Goal: Task Accomplishment & Management: Complete application form

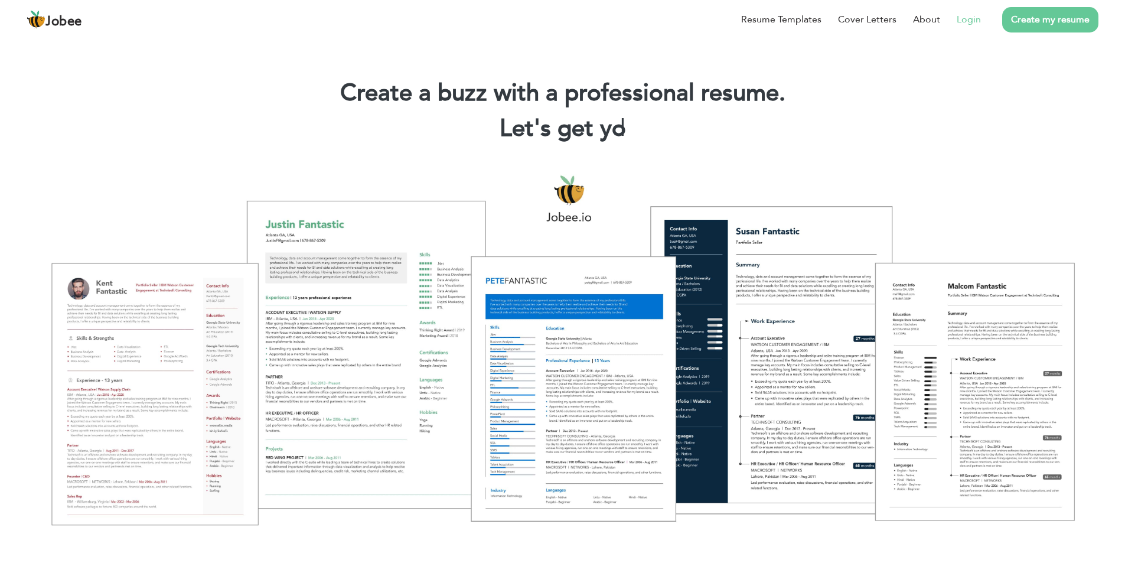
click at [969, 18] on link "Login" at bounding box center [969, 19] width 24 height 14
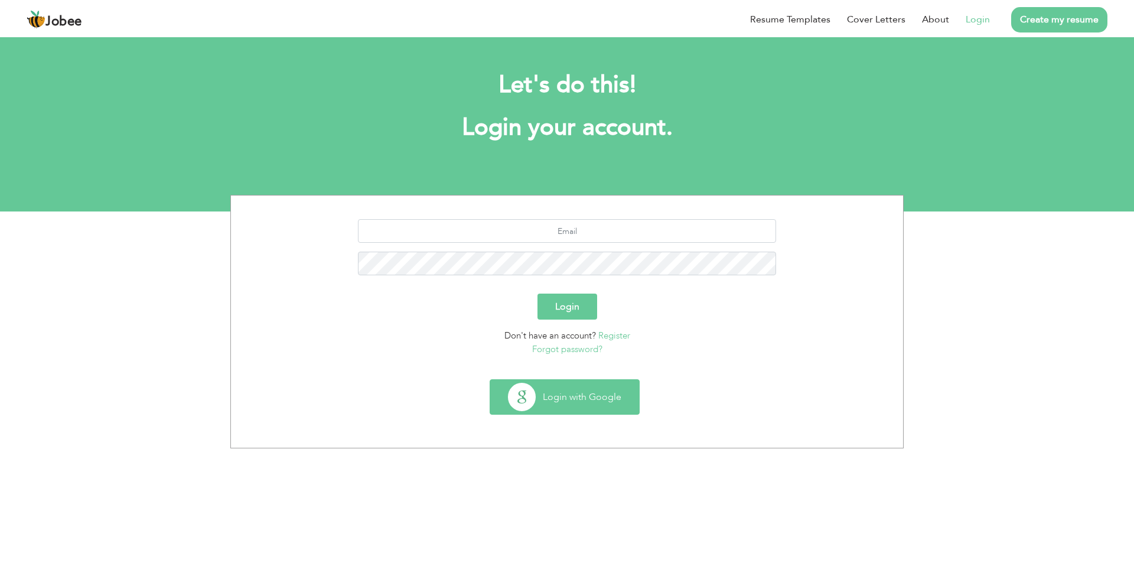
click at [570, 405] on button "Login with Google" at bounding box center [564, 397] width 149 height 34
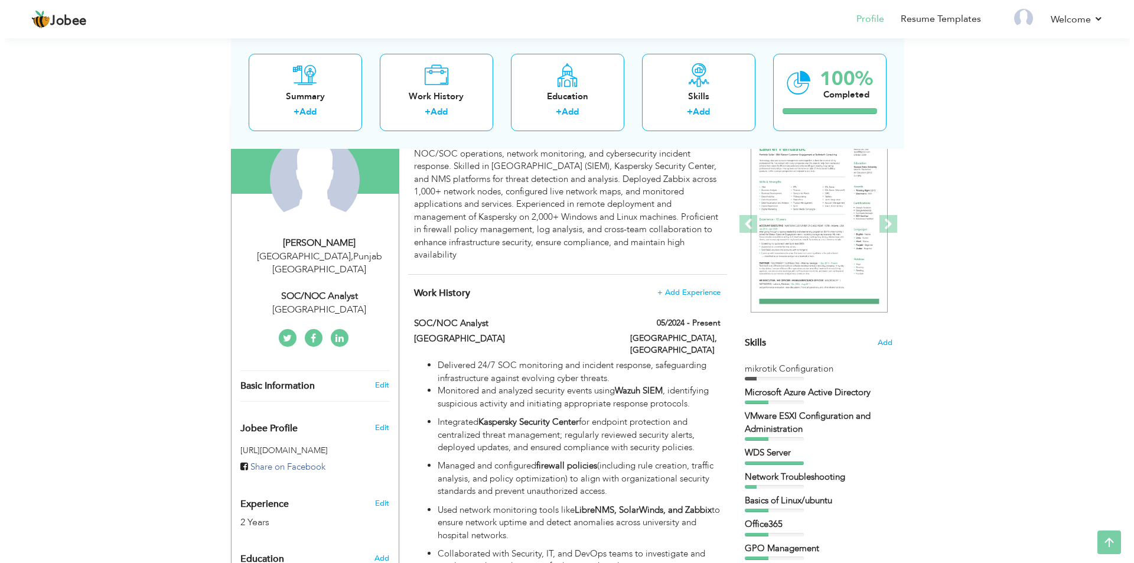
scroll to position [177, 0]
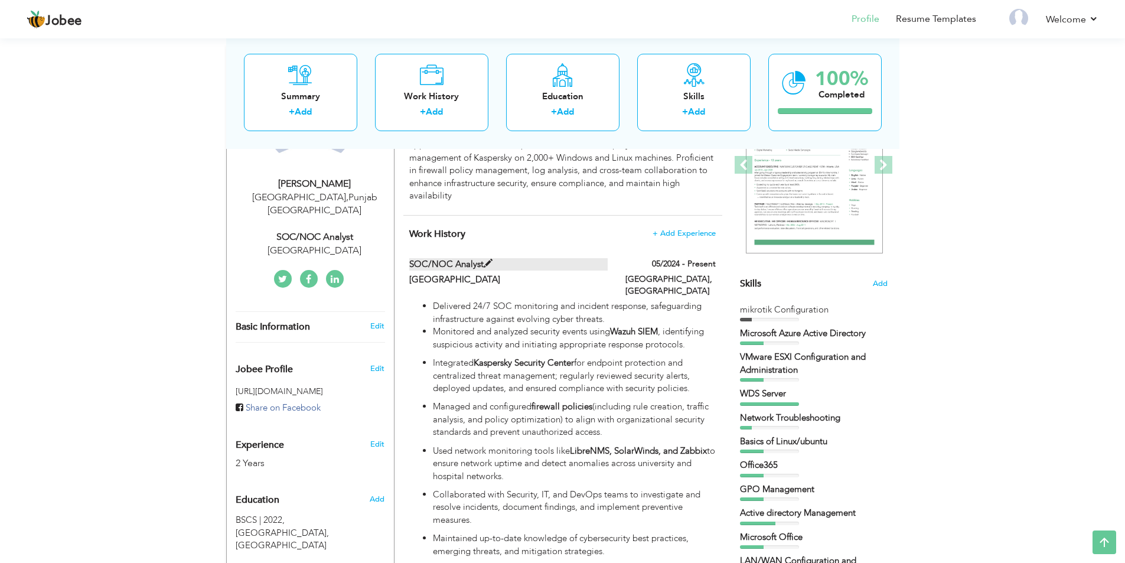
click at [488, 259] on span at bounding box center [488, 263] width 9 height 9
type input "SOC/NOC Analyst"
type input "[GEOGRAPHIC_DATA]"
type input "05/2024"
type input "[GEOGRAPHIC_DATA]"
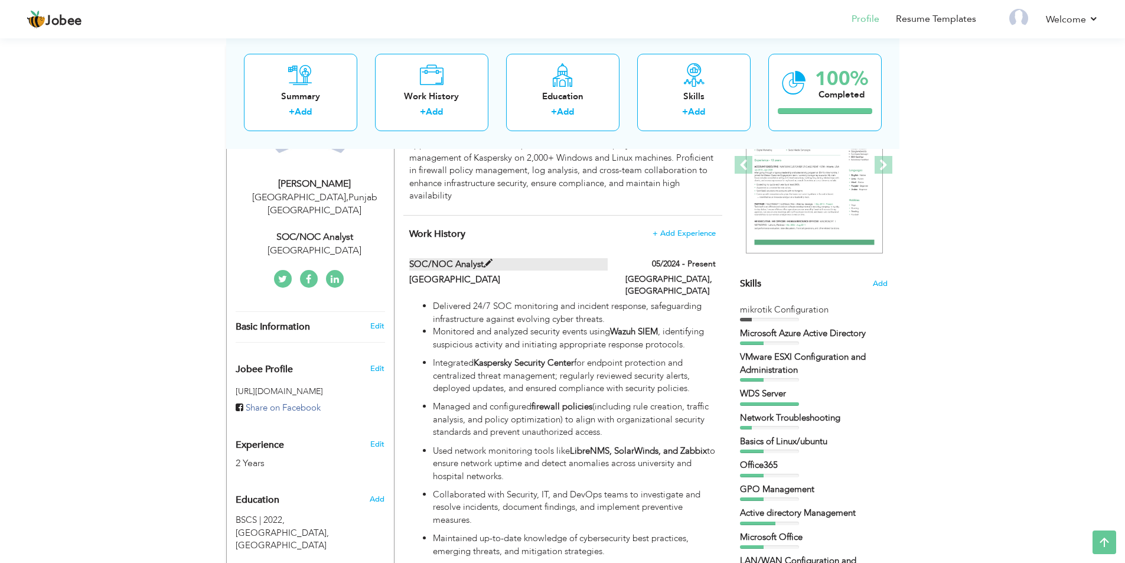
type input "[GEOGRAPHIC_DATA]"
checkbox input "true"
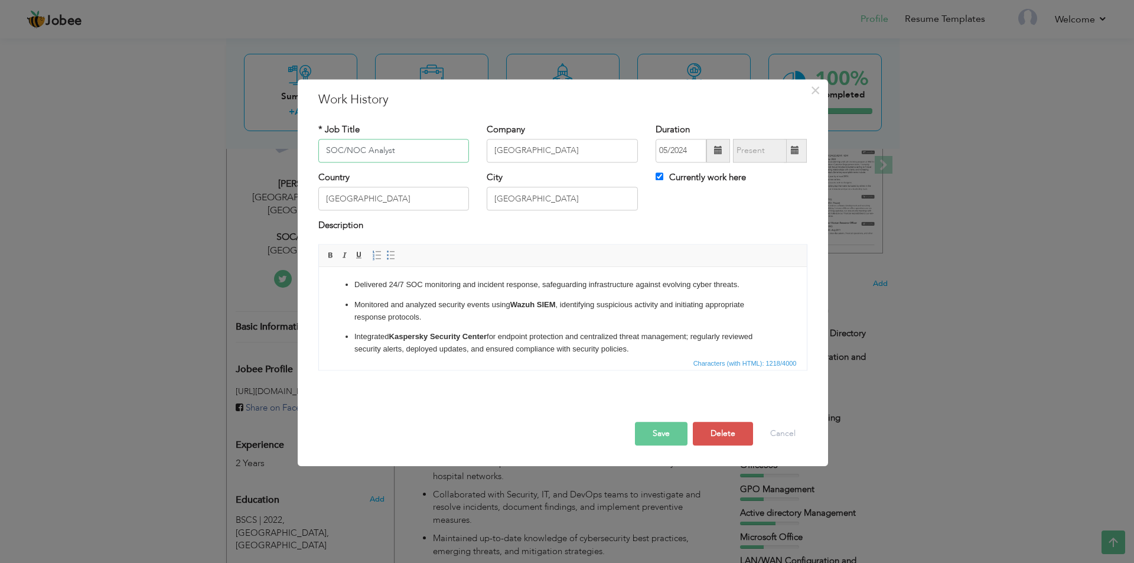
click at [364, 157] on input "SOC/NOC Analyst" at bounding box center [393, 151] width 151 height 24
type input "SOC Analyst"
click at [390, 314] on p "Monitored and analyzed security events using Wazuh SIEM , identifying suspiciou…" at bounding box center [562, 311] width 417 height 25
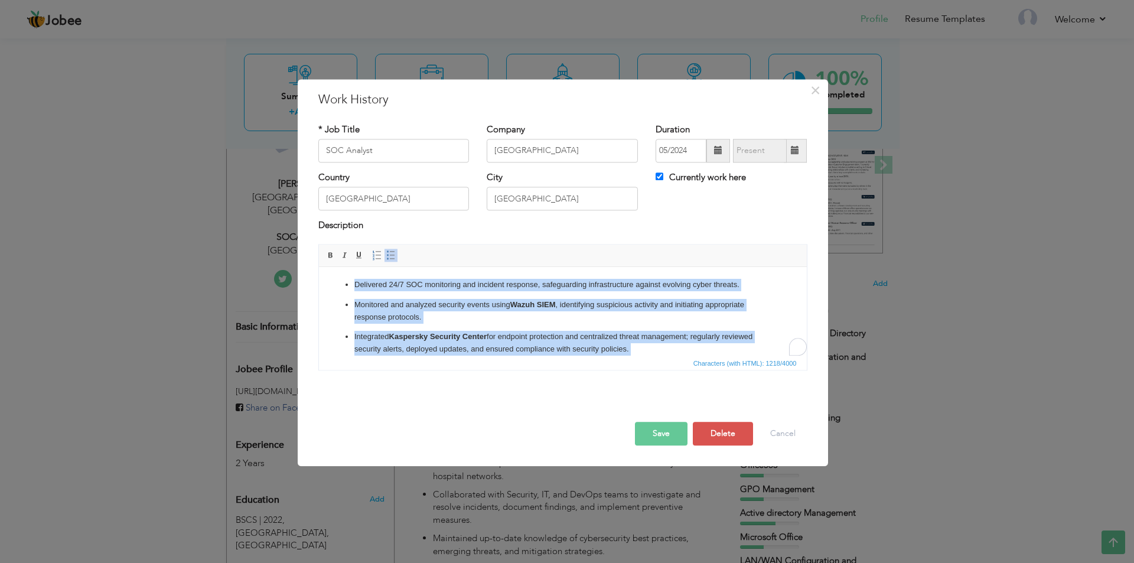
copy ul "Delivered 24/7 SOC monitoring and incident response, safeguarding infrastructur…"
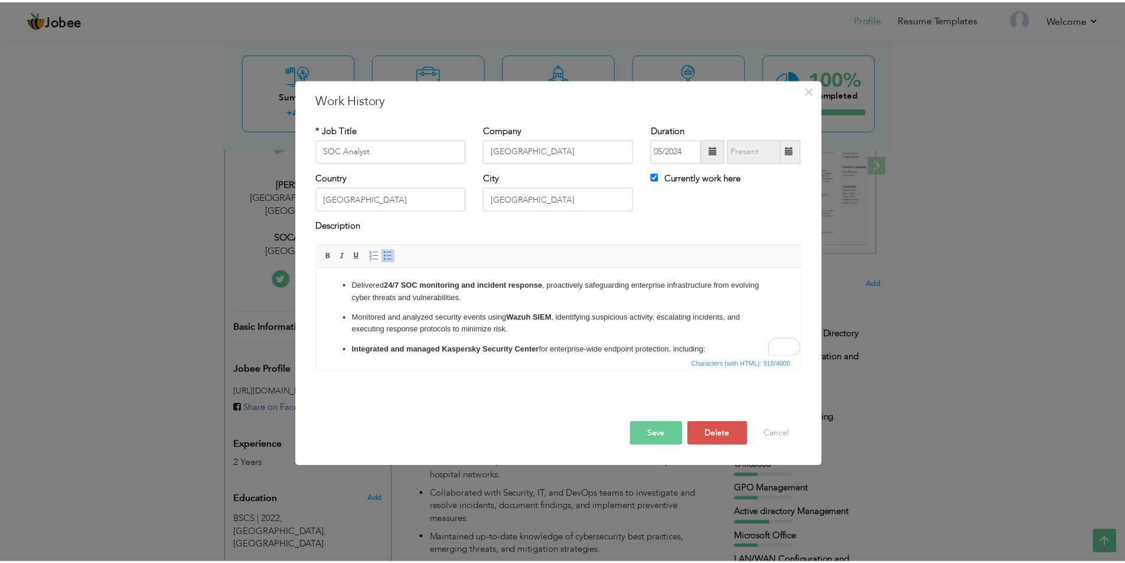
scroll to position [0, 0]
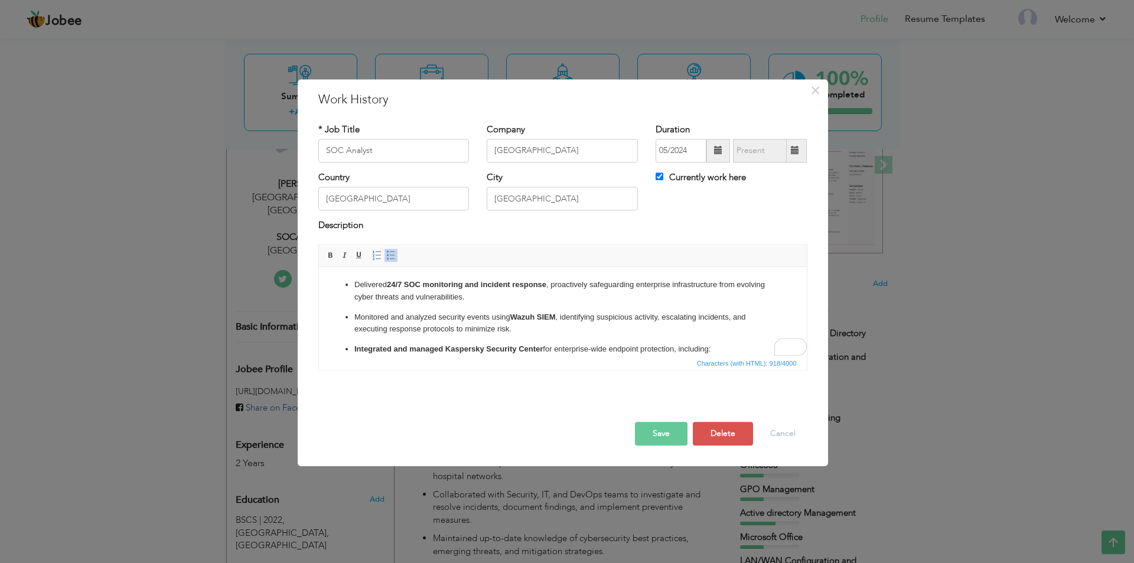
click at [676, 436] on button "Save" at bounding box center [661, 434] width 53 height 24
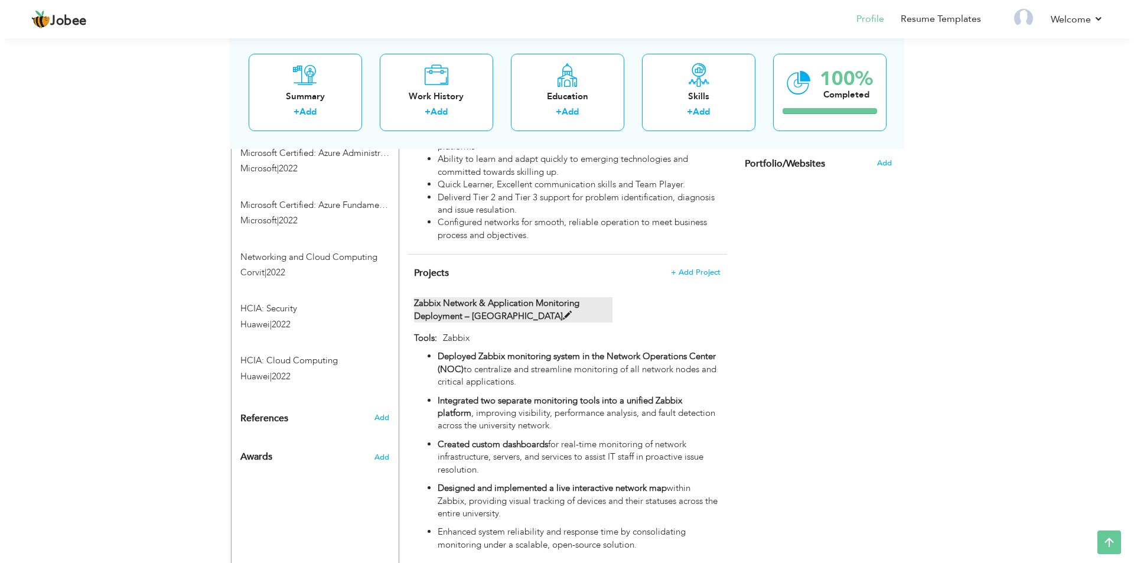
scroll to position [1004, 0]
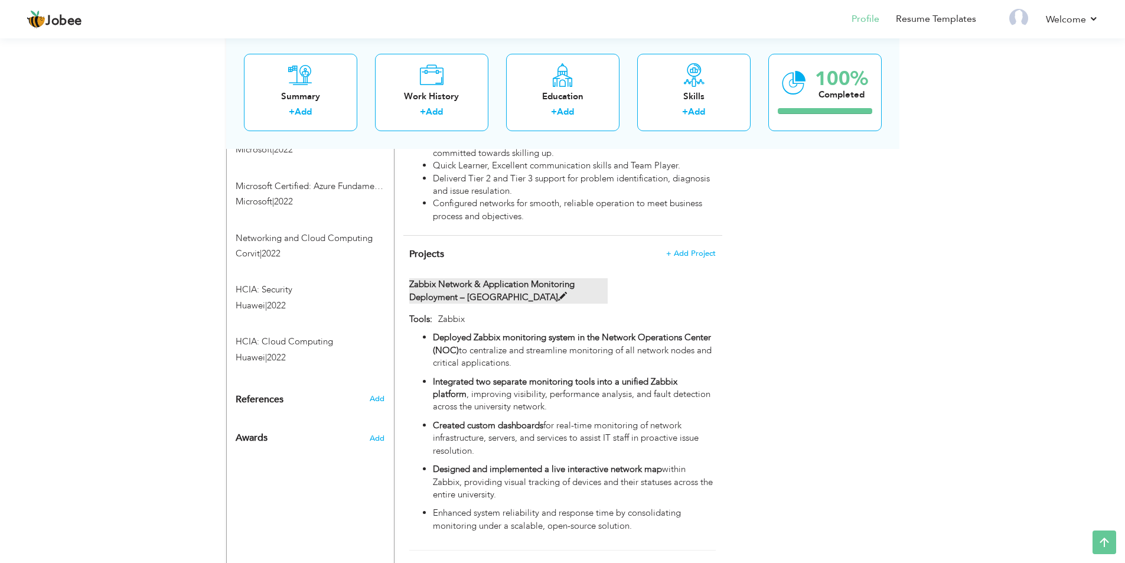
click at [558, 292] on span at bounding box center [562, 296] width 9 height 9
type input "Zabbix Network & Application Monitoring Deployment – University of Lahore"
type input "Zabbix"
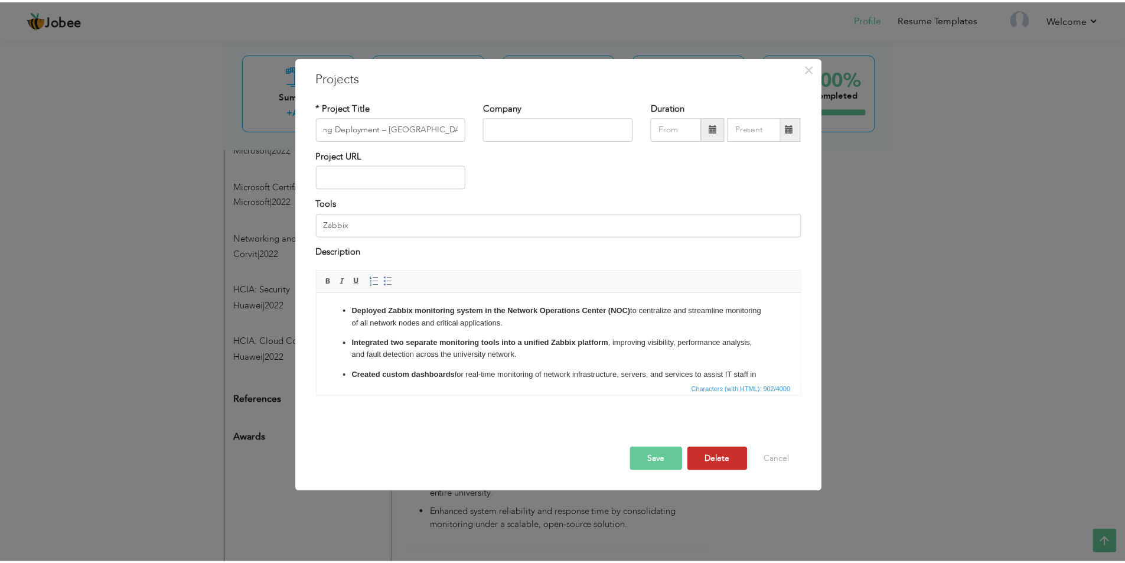
scroll to position [0, 0]
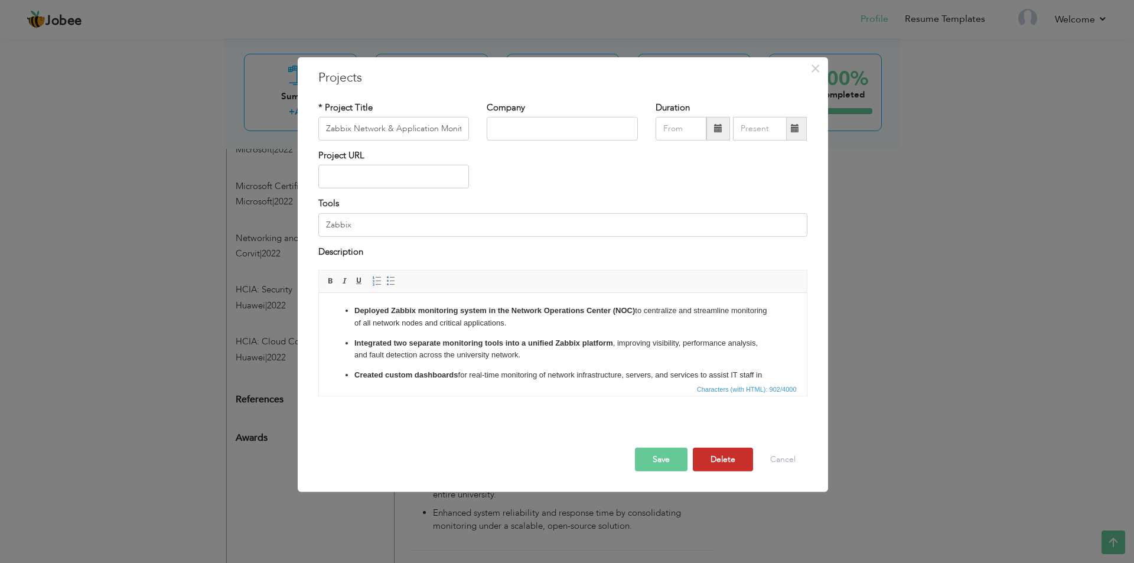
click at [716, 461] on button "Delete" at bounding box center [723, 460] width 60 height 24
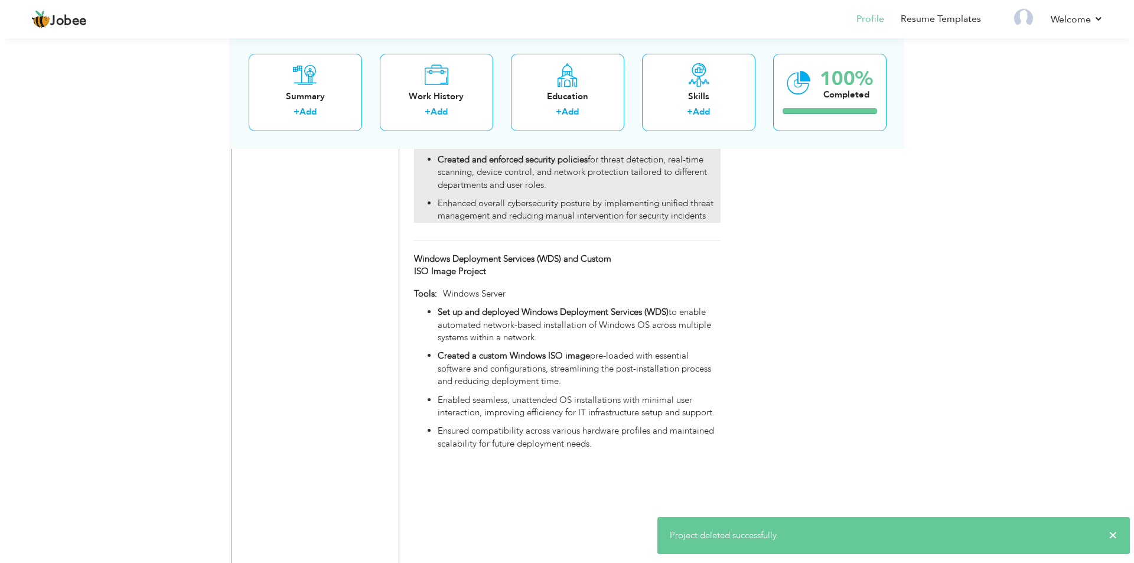
scroll to position [1300, 0]
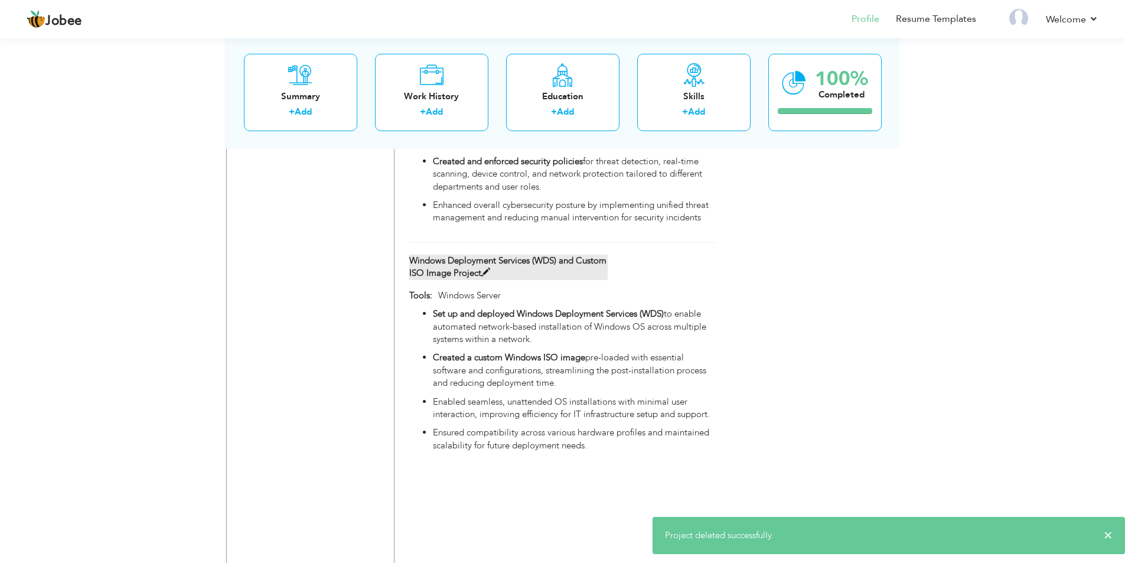
click at [490, 268] on span at bounding box center [485, 272] width 9 height 9
type input "Windows Deployment Services (WDS) and Custom ISO Image Project"
type input "Windows Server"
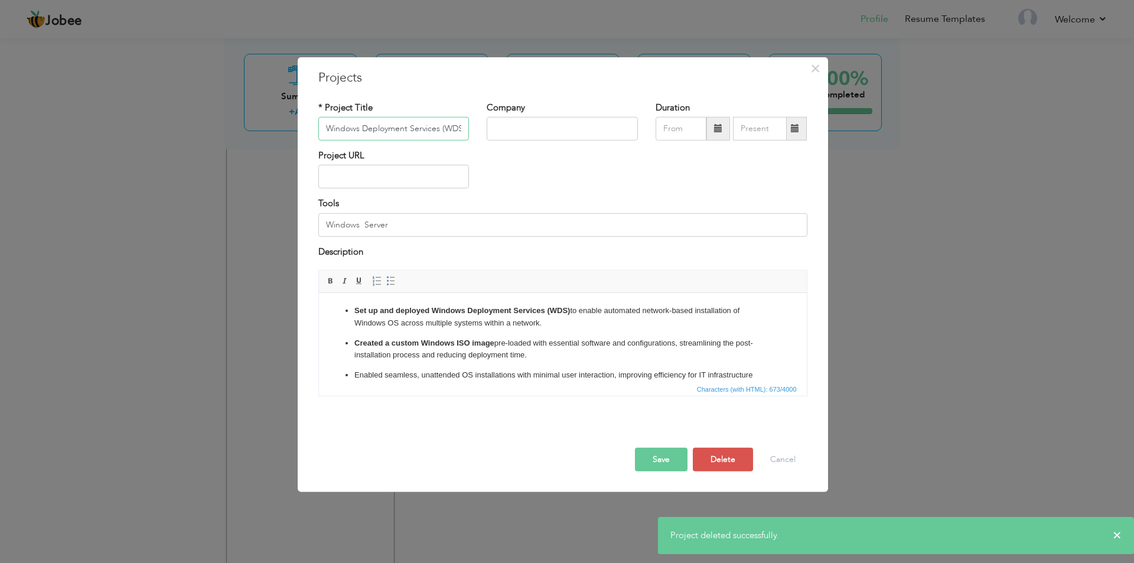
scroll to position [0, 118]
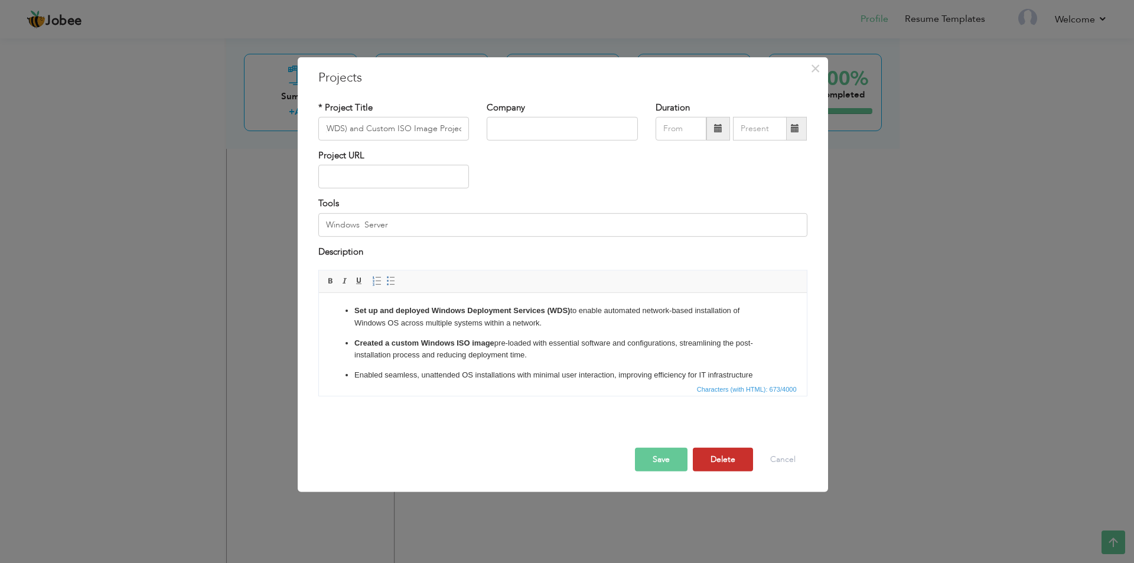
click at [716, 453] on button "Delete" at bounding box center [723, 460] width 60 height 24
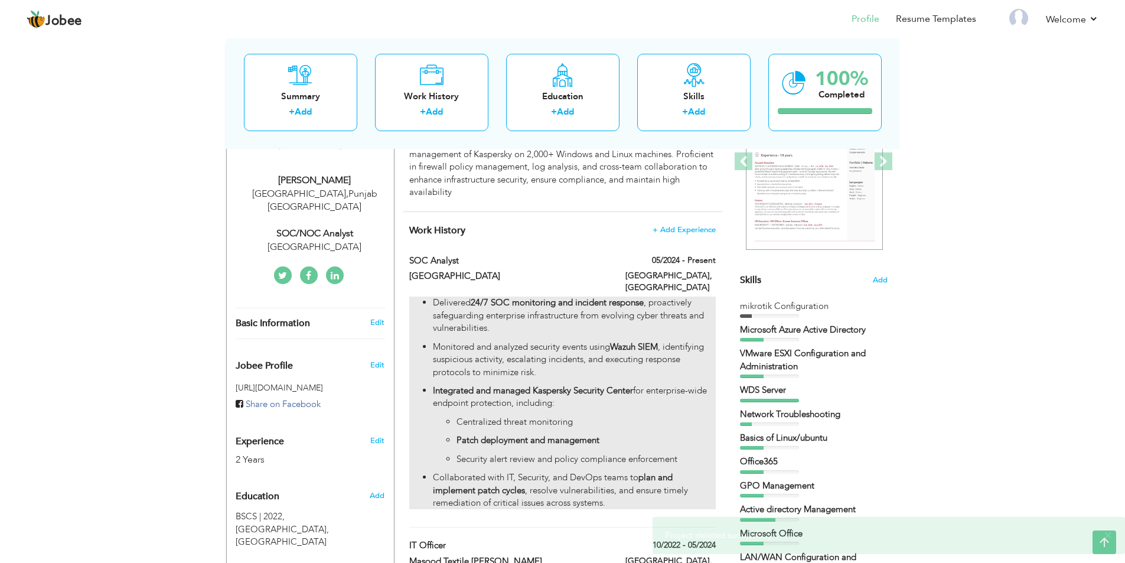
scroll to position [0, 0]
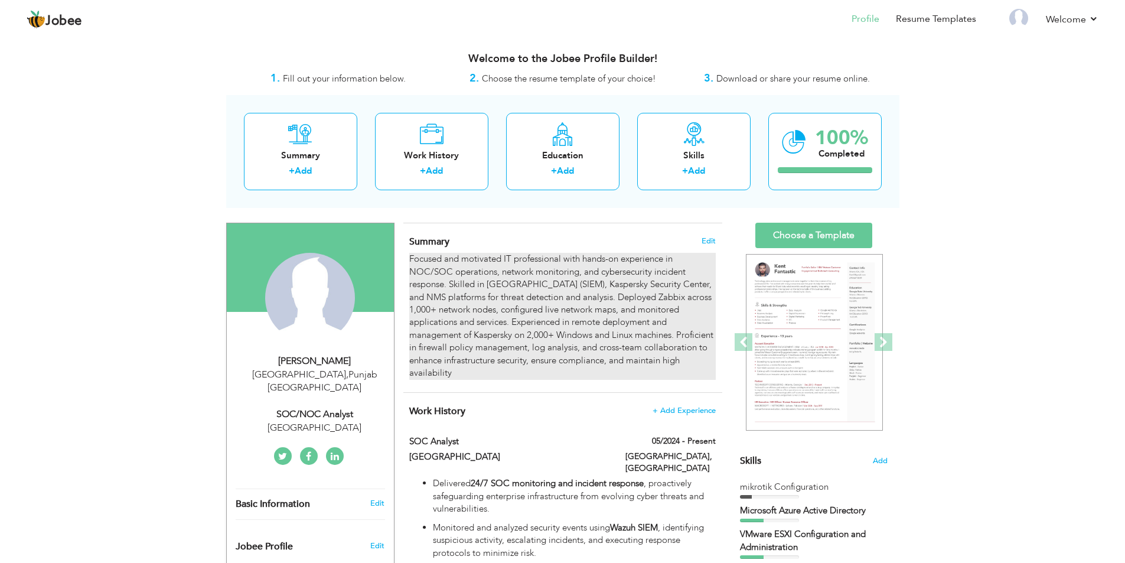
click at [445, 284] on div "Focused and motivated IT professional with hands-on experience in NOC/SOC opera…" at bounding box center [562, 316] width 306 height 126
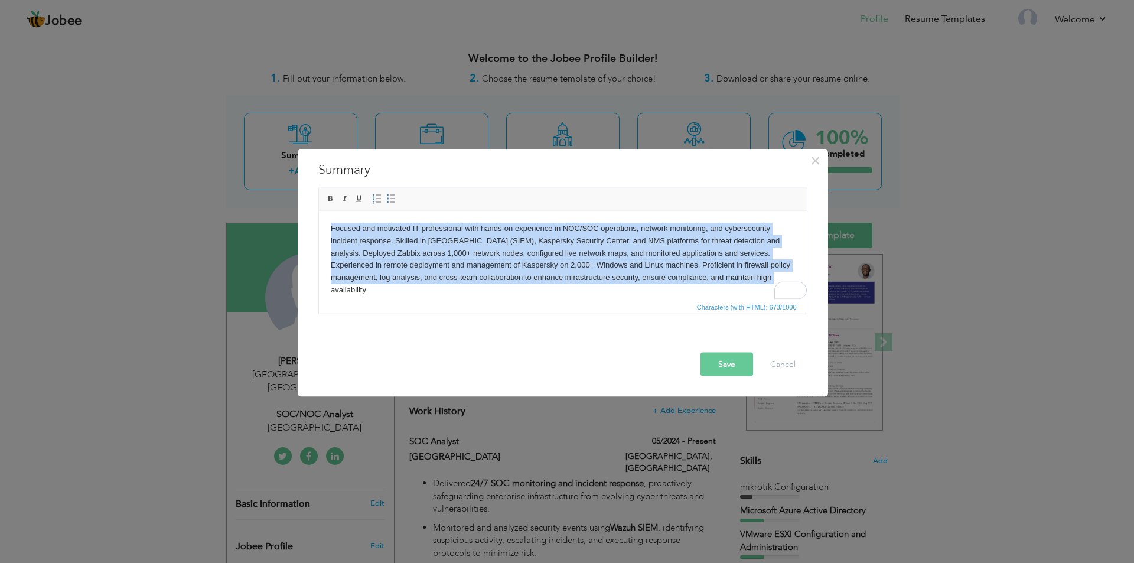
drag, startPoint x: 750, startPoint y: 281, endPoint x: 304, endPoint y: 220, distance: 450.1
click at [318, 220] on html "Focused and motivated IT professional with hands-on experience in NOC/SOC opera…" at bounding box center [562, 258] width 488 height 97
copy body "Focused and motivated IT professional with hands-on experience in NOC/SOC opera…"
click at [767, 282] on body "Focused and motivated IT professional with hands-on experience in NOC/SOC opera…" at bounding box center [562, 259] width 464 height 74
click at [762, 280] on body "Focused and motivated IT professional with hands-on experience in NOC/SOC opera…" at bounding box center [562, 259] width 464 height 74
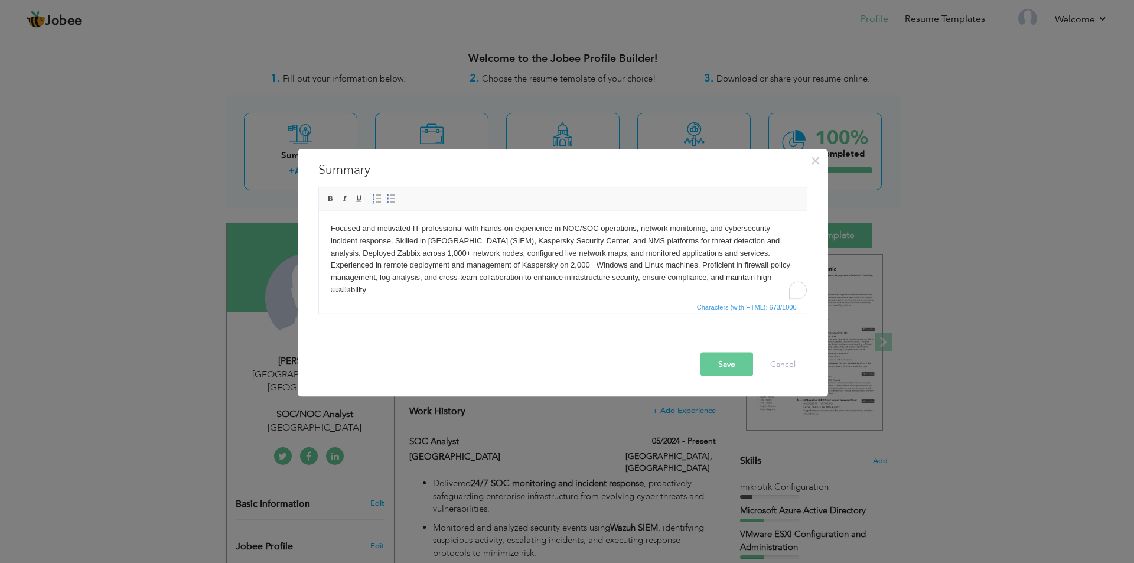
click at [747, 291] on html "Focused and motivated IT professional with hands-on experience in NOC/SOC opera…" at bounding box center [562, 258] width 488 height 97
click at [754, 281] on body "Focused and motivated IT professional with hands-on experience in NOC/SOC opera…" at bounding box center [562, 259] width 464 height 74
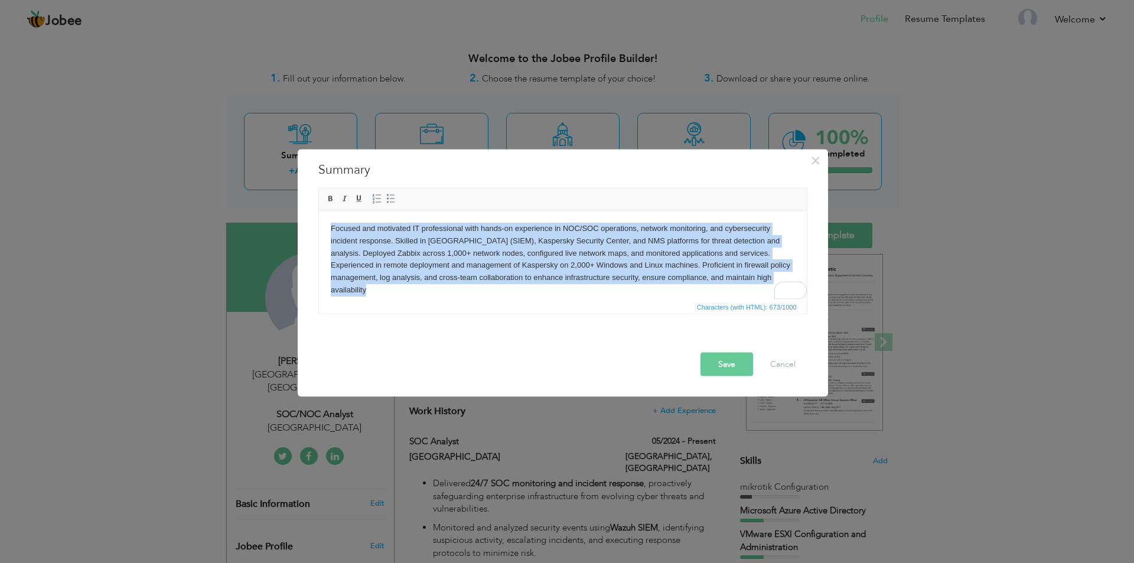
drag, startPoint x: 754, startPoint y: 280, endPoint x: 331, endPoint y: 223, distance: 427.4
click at [331, 223] on body "Focused and motivated IT professional with hands-on experience in NOC/SOC opera…" at bounding box center [562, 259] width 464 height 74
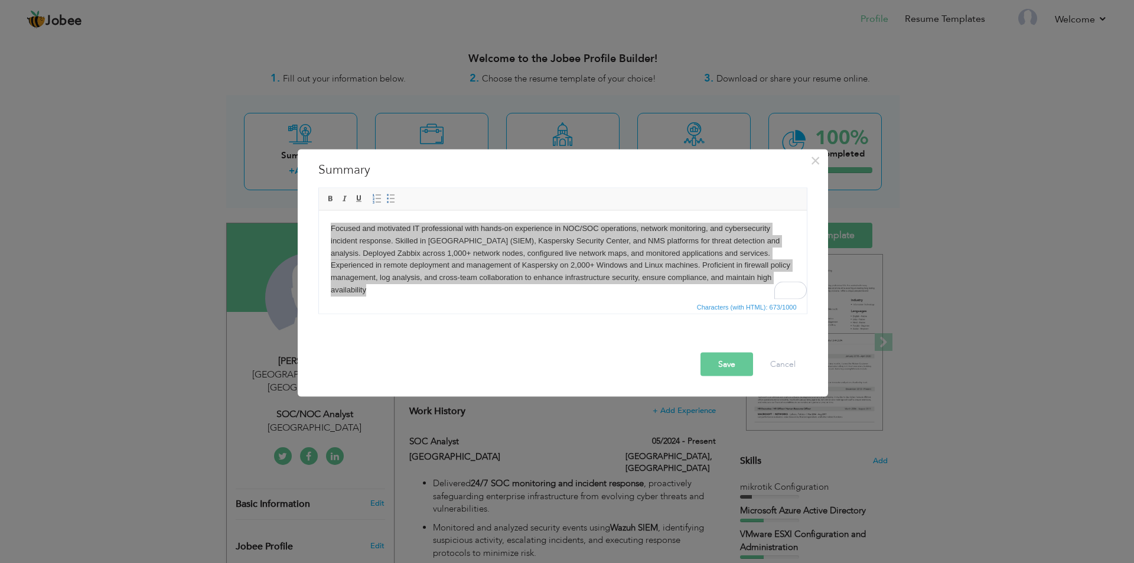
click at [716, 362] on button "Save" at bounding box center [727, 364] width 53 height 24
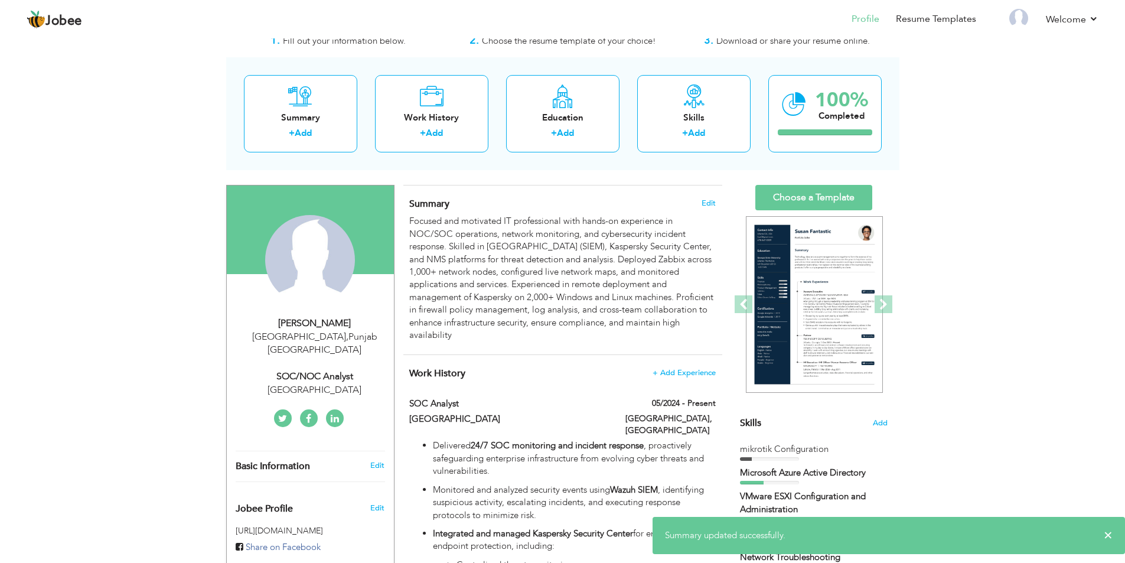
scroll to position [59, 0]
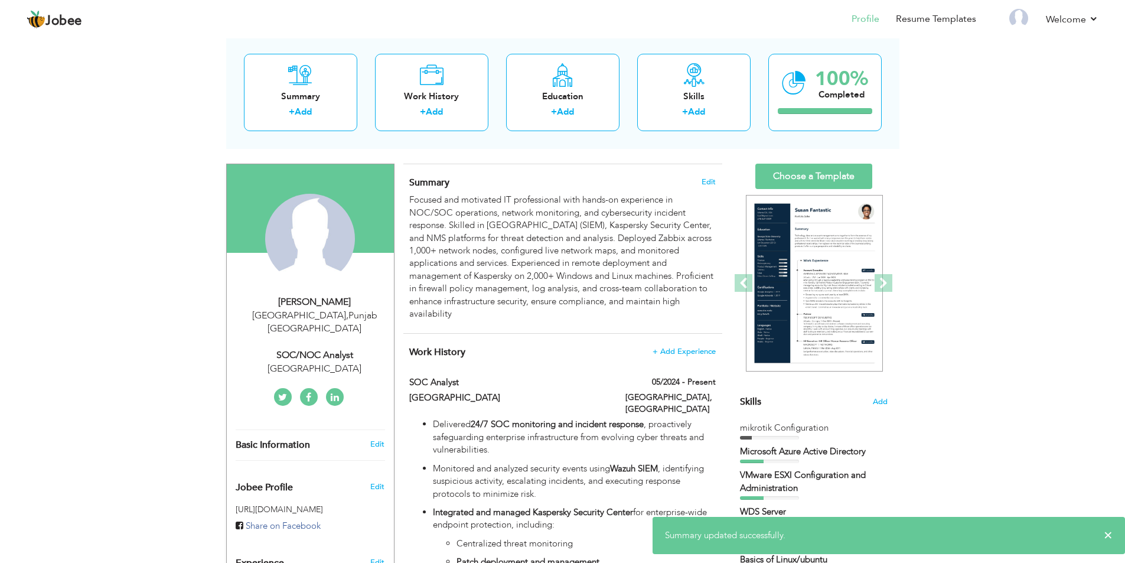
click at [323, 362] on div "University Of Lahore" at bounding box center [315, 369] width 158 height 14
type input "Muneeb"
type input "[PERSON_NAME]"
type input "03377766551"
select select "number:166"
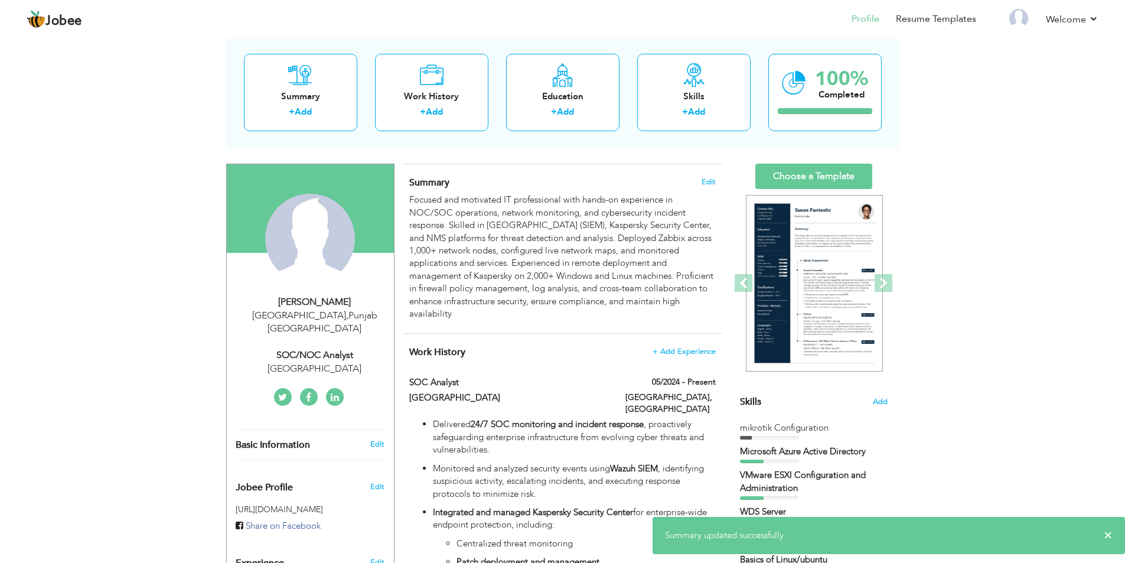
type input "[GEOGRAPHIC_DATA]"
select select "number:4"
type input "University Of Lahore"
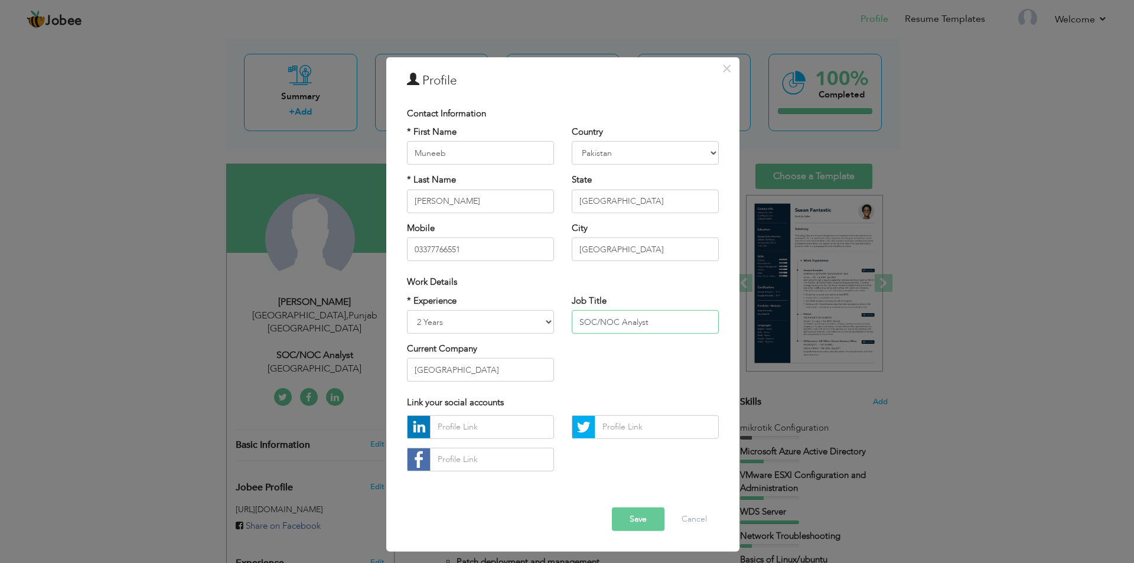
click at [617, 324] on input "SOC/NOC Analyst" at bounding box center [645, 322] width 147 height 24
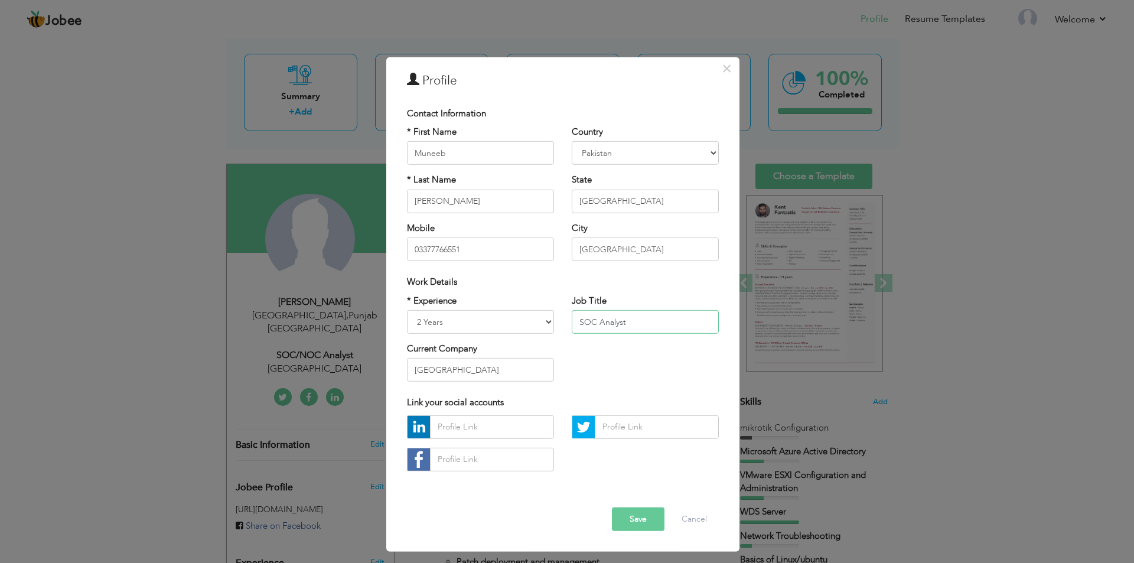
type input "SOC Analyst"
click at [632, 513] on button "Save" at bounding box center [638, 519] width 53 height 24
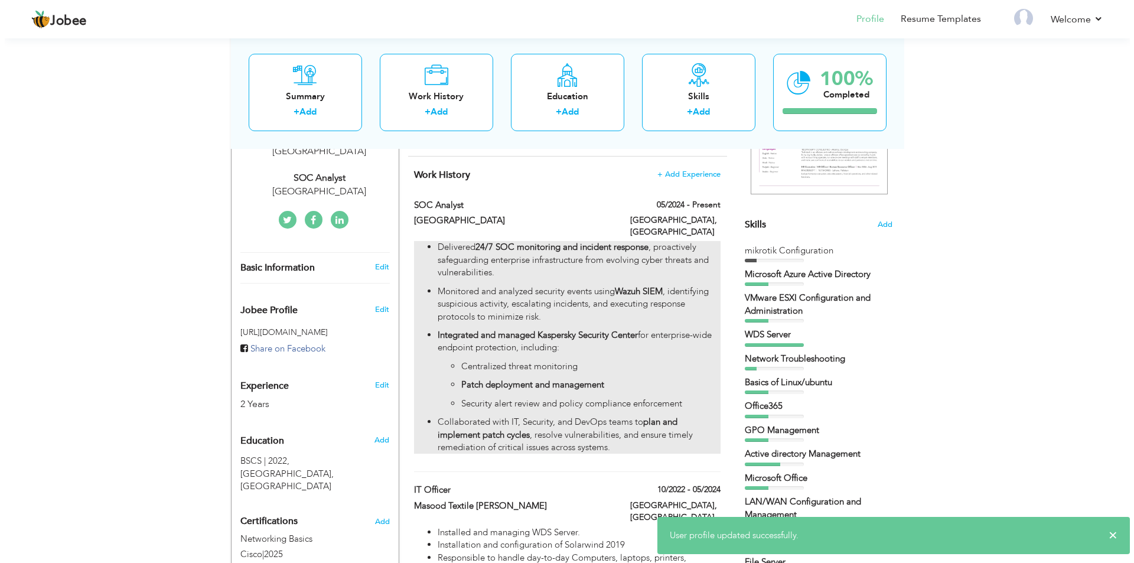
scroll to position [295, 0]
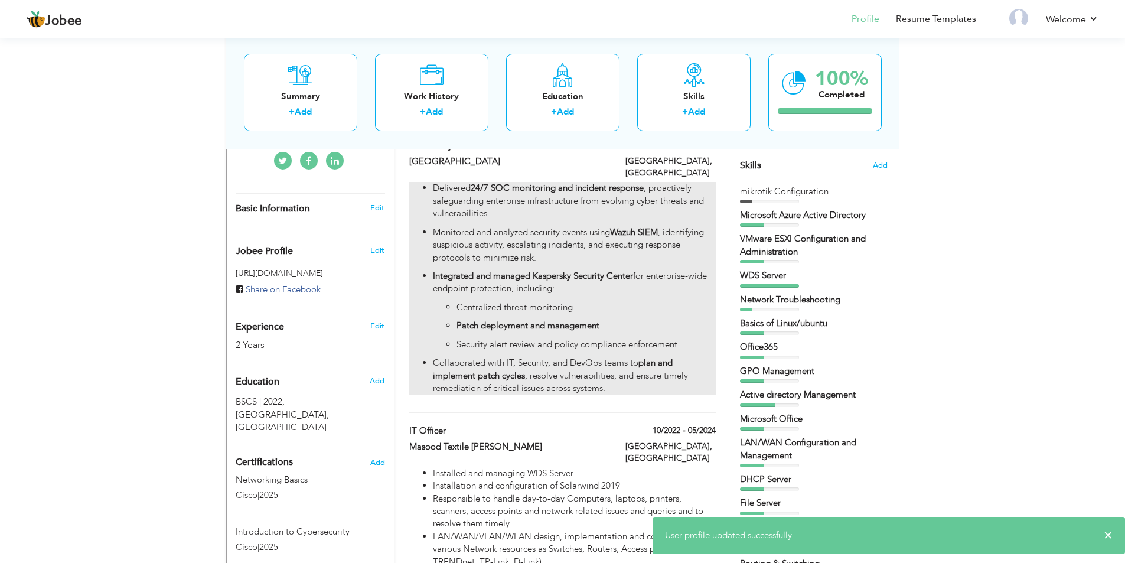
click at [611, 301] on p "Centralized threat monitoring" at bounding box center [586, 307] width 259 height 12
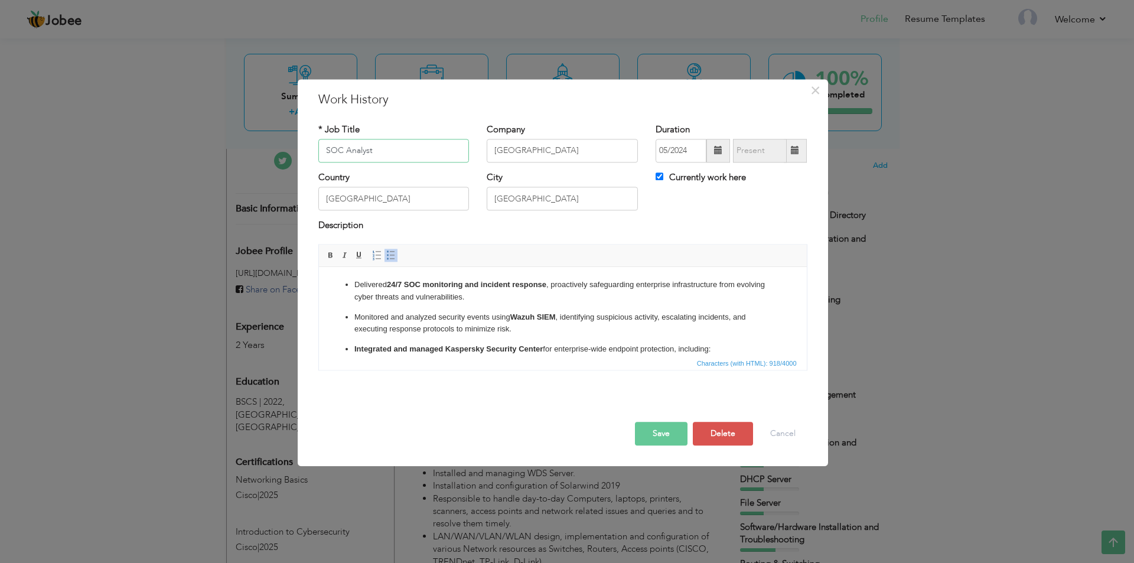
scroll to position [104, 0]
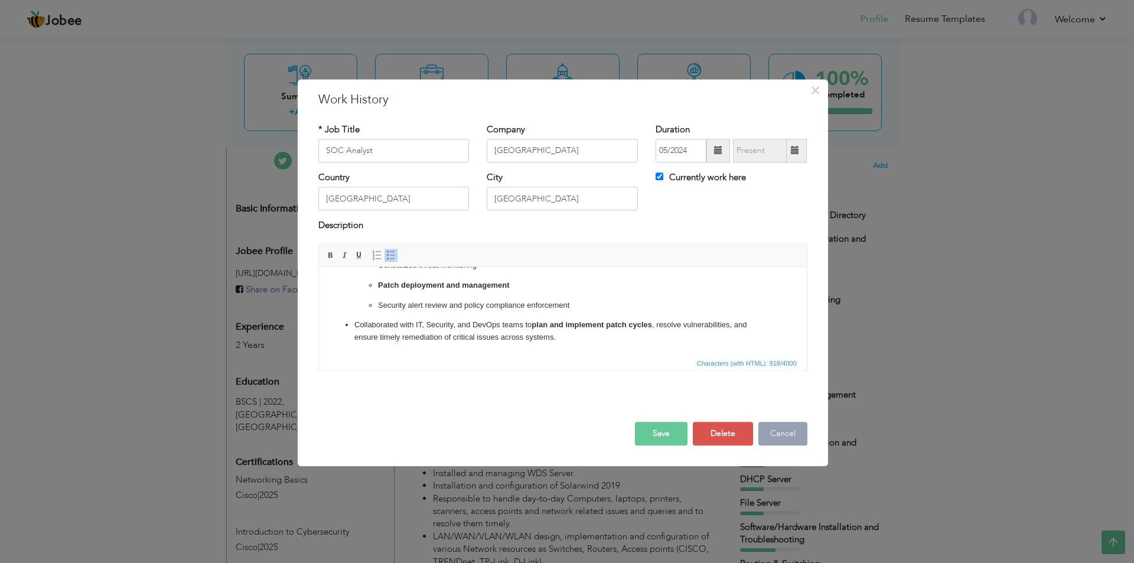
click at [796, 427] on button "Cancel" at bounding box center [783, 434] width 49 height 24
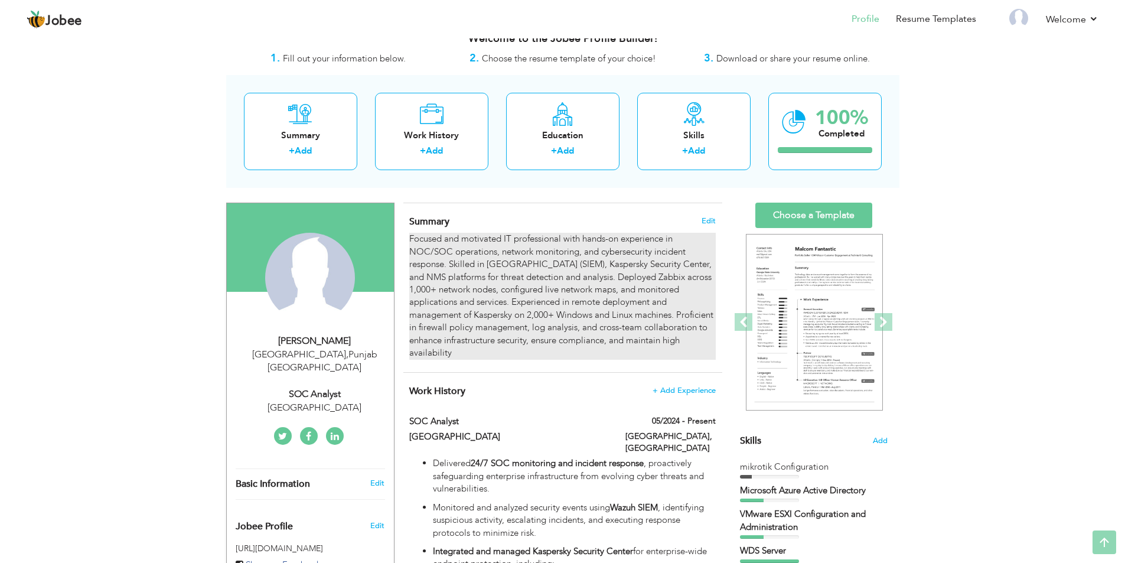
scroll to position [0, 0]
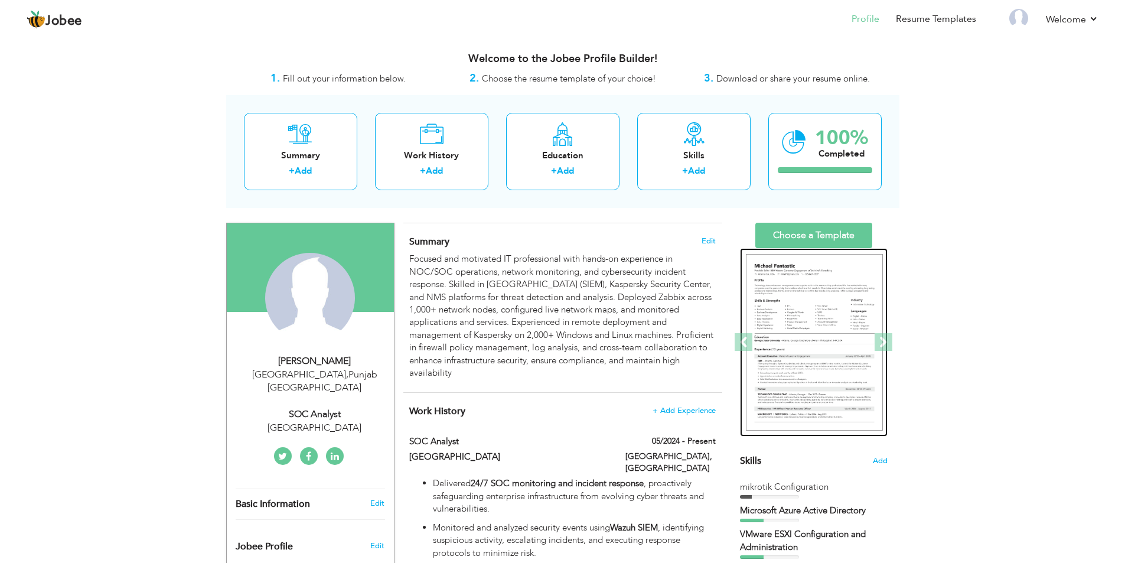
click at [848, 266] on img at bounding box center [814, 342] width 137 height 177
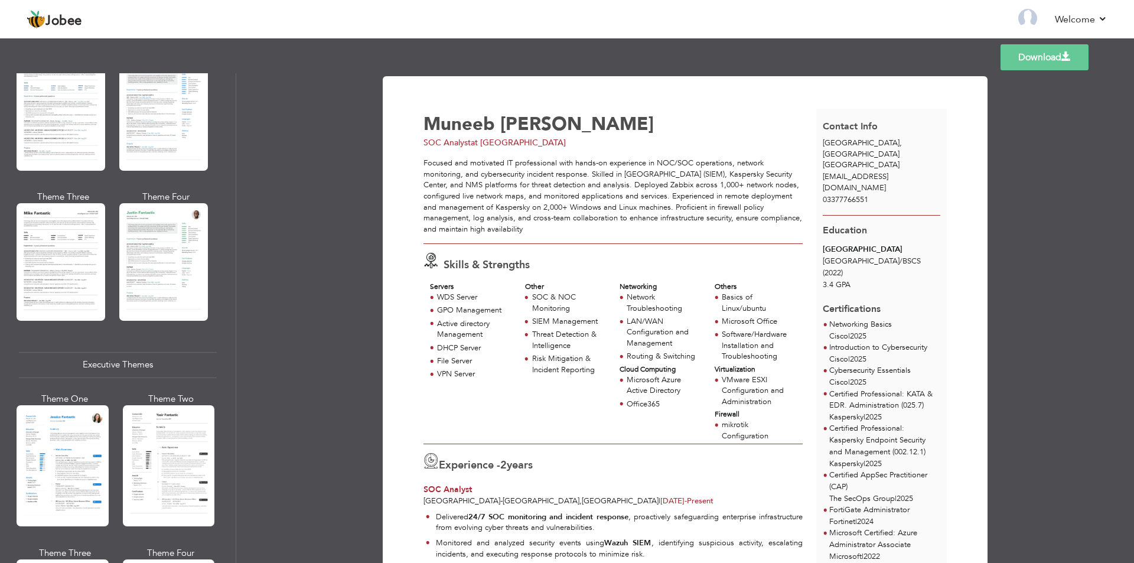
scroll to position [591, 0]
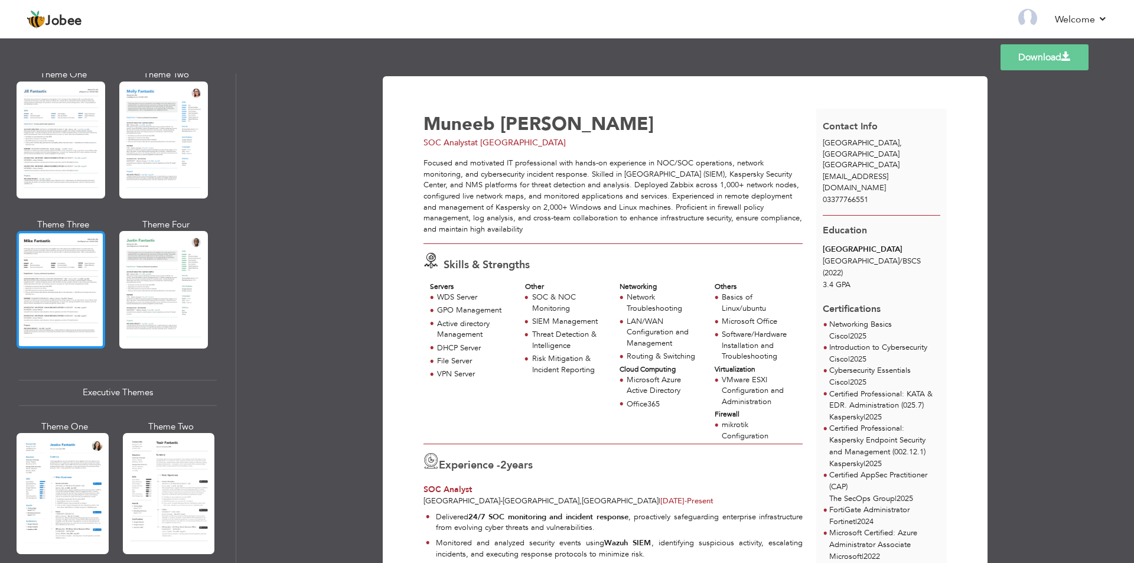
click at [81, 289] on div at bounding box center [61, 289] width 89 height 117
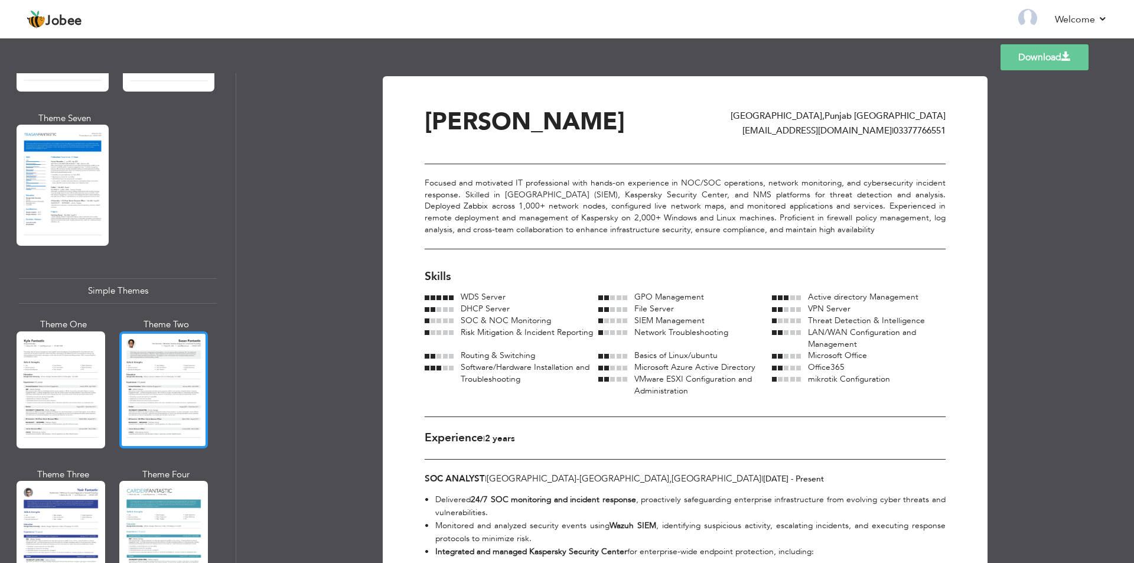
scroll to position [1891, 0]
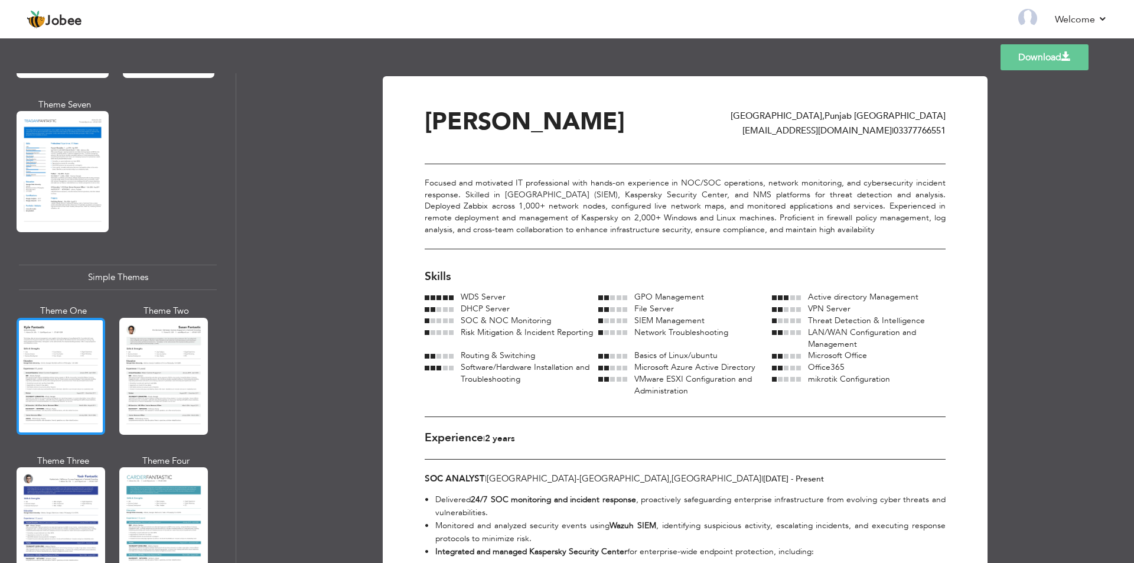
click at [74, 334] on div at bounding box center [61, 376] width 89 height 117
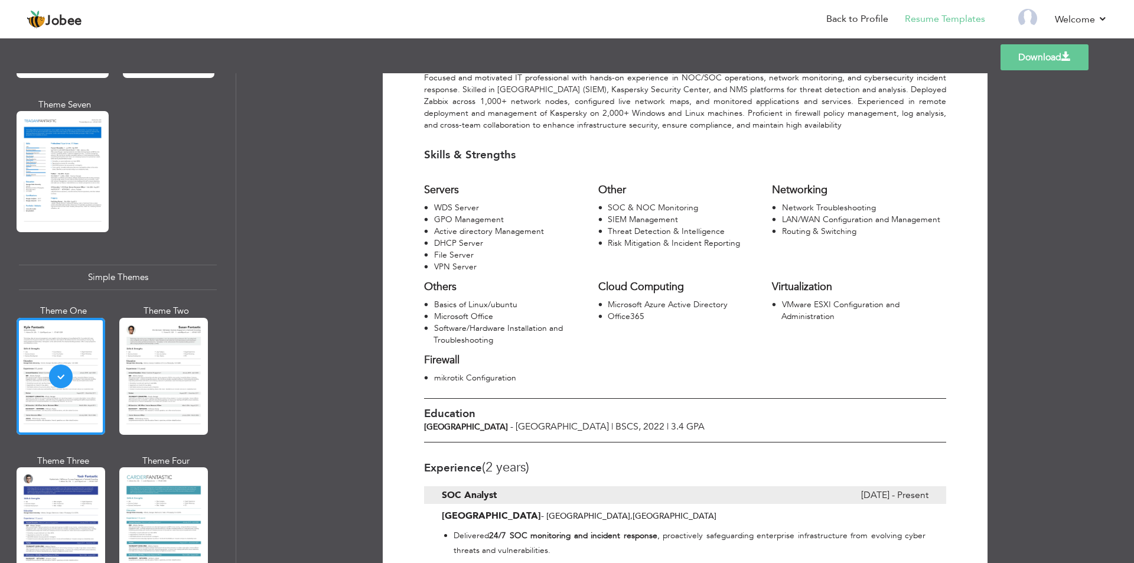
scroll to position [0, 0]
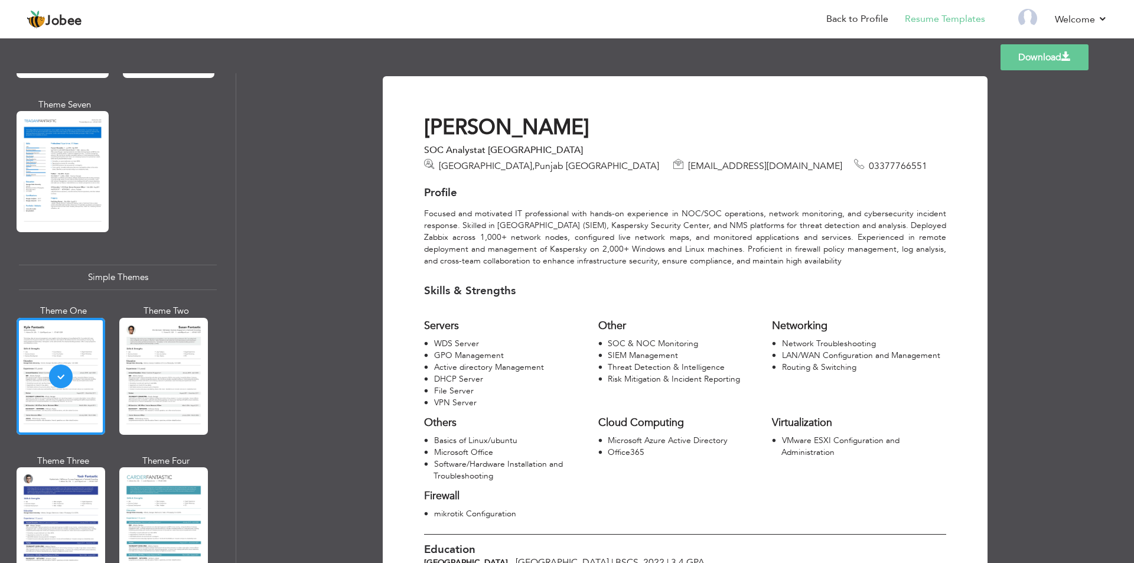
click at [1030, 53] on link "Download" at bounding box center [1045, 57] width 88 height 26
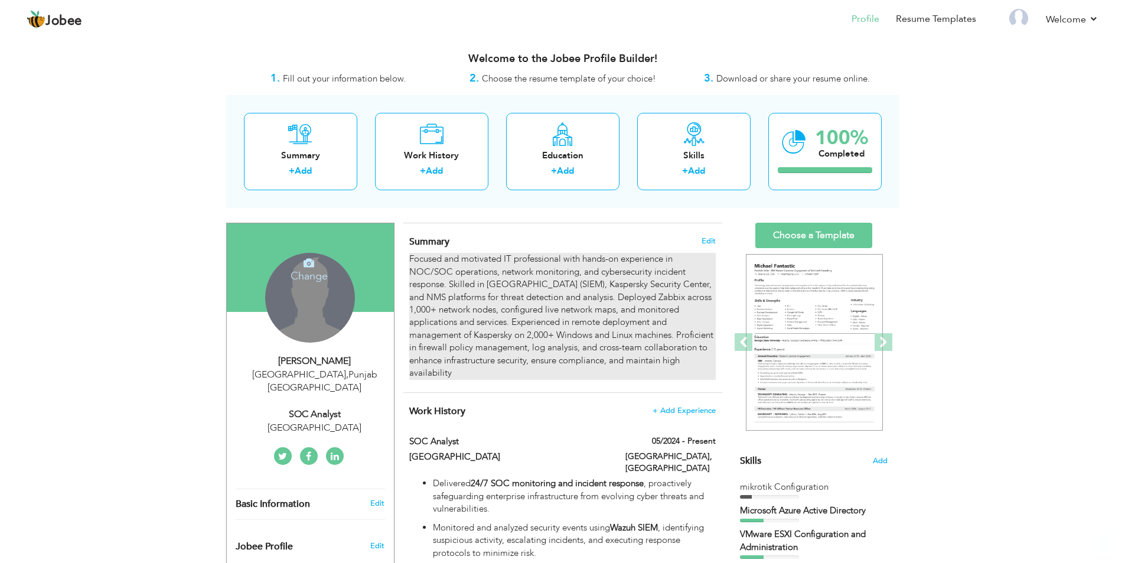
click at [517, 304] on div "Focused and motivated IT professional with hands-on experience in NOC/SOC opera…" at bounding box center [562, 316] width 306 height 126
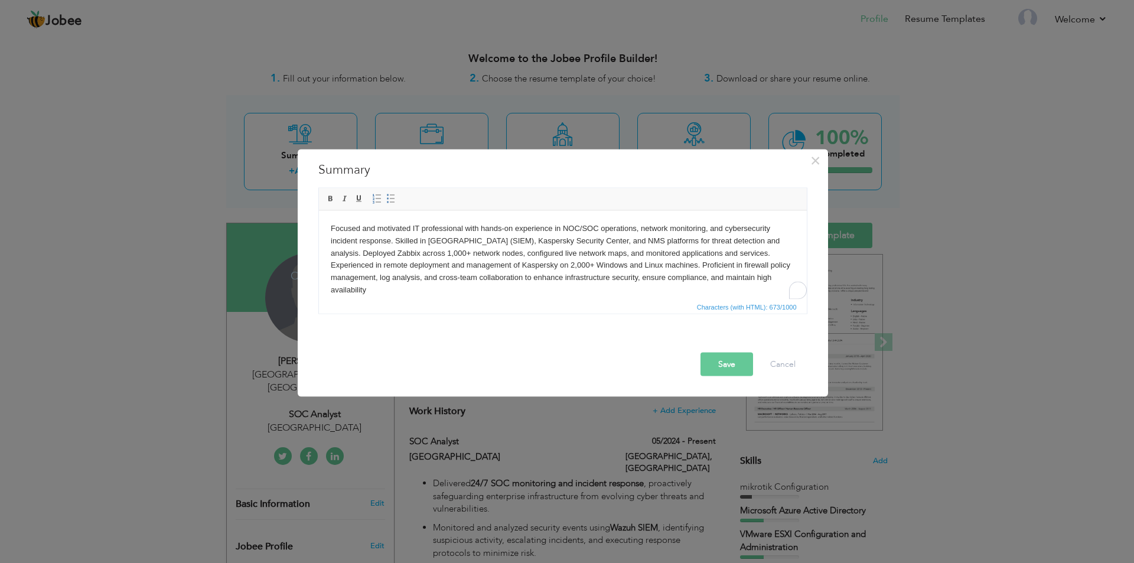
click at [383, 250] on body "Focused and motivated IT professional with hands-on experience in NOC/SOC opera…" at bounding box center [562, 259] width 464 height 74
drag, startPoint x: 572, startPoint y: 249, endPoint x: 643, endPoint y: 250, distance: 70.3
click at [575, 249] on body "Focused and motivated IT professional with hands-on experience in NOC/SOC opera…" at bounding box center [562, 259] width 464 height 74
click at [644, 250] on body "Focused and motivated IT professional with hands-on experience in NOC/SOC opera…" at bounding box center [562, 259] width 464 height 74
click at [597, 228] on body "Focused and motivated IT professional with hands-on experience in NOC/SOC opera…" at bounding box center [562, 259] width 464 height 74
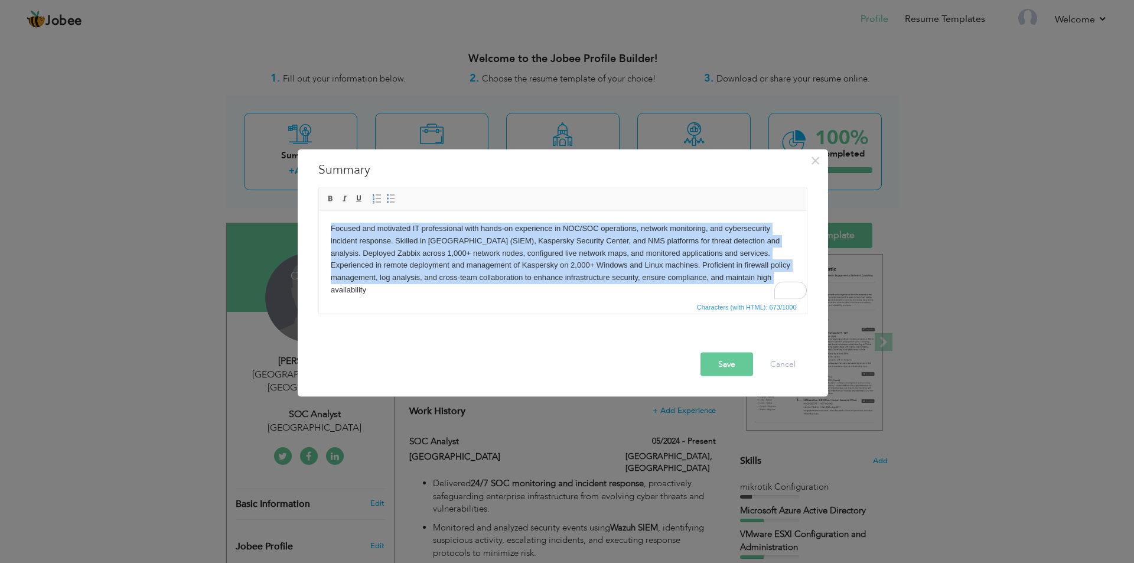
drag, startPoint x: 750, startPoint y: 278, endPoint x: 636, endPoint y: 431, distance: 191.2
click at [318, 220] on html "Focused and motivated IT professional with hands-on experience in NOC/SOC opera…" at bounding box center [562, 258] width 488 height 97
copy body "Focused and motivated IT professional with hands-on experience in NOC/SOC opera…"
drag, startPoint x: 759, startPoint y: 278, endPoint x: 752, endPoint y: 280, distance: 6.9
click at [758, 278] on body "Focused and motivated IT professional with hands-on experience in NOC/SOC opera…" at bounding box center [562, 259] width 464 height 74
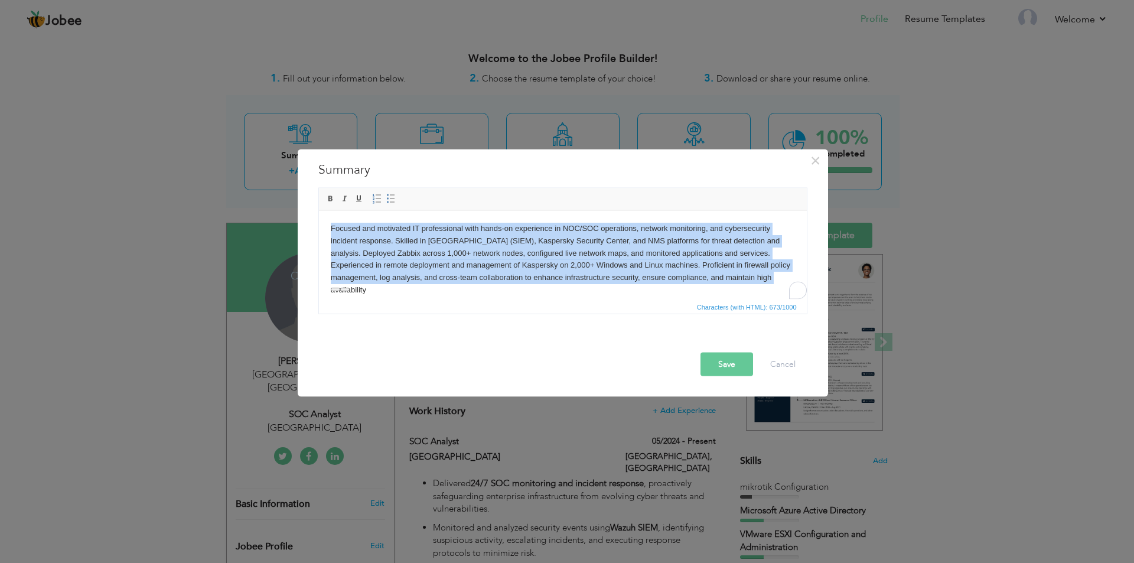
click at [749, 281] on body "Focused and motivated IT professional with hands-on experience in NOC/SOC opera…" at bounding box center [562, 259] width 464 height 74
click at [751, 281] on body "Focused and motivated IT professional with hands-on experience in NOC/SOC opera…" at bounding box center [562, 259] width 464 height 74
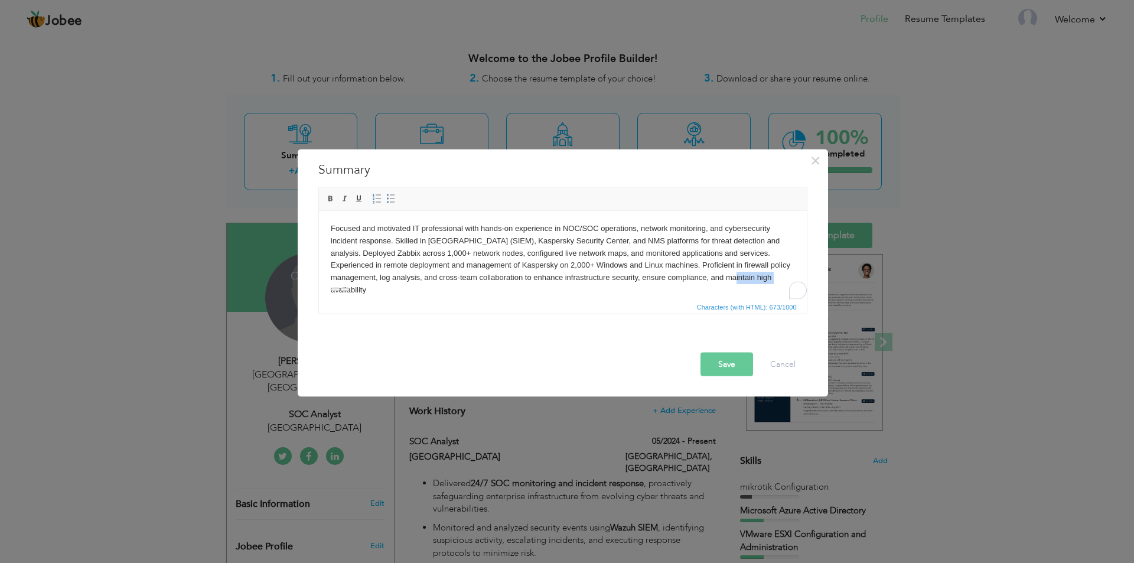
click at [752, 281] on body "Focused and motivated IT professional with hands-on experience in NOC/SOC opera…" at bounding box center [562, 259] width 464 height 74
click at [754, 280] on body "Focused and motivated IT professional with hands-on experience in NOC/SOC opera…" at bounding box center [562, 259] width 464 height 74
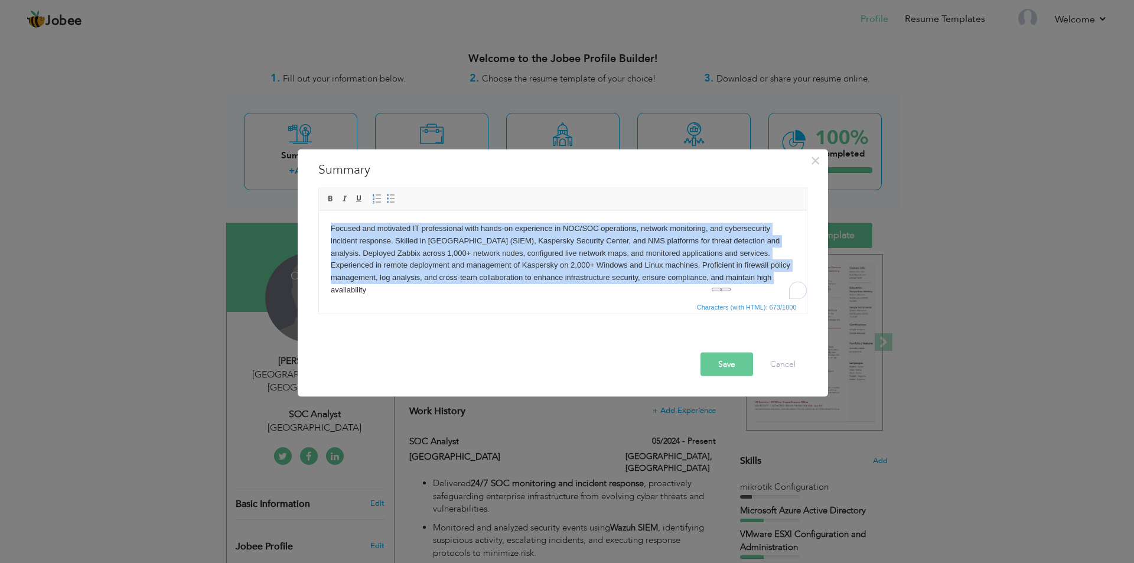
drag, startPoint x: 756, startPoint y: 278, endPoint x: 317, endPoint y: 229, distance: 442.3
click at [318, 229] on html "Focused and motivated IT professional with hands-on experience in NOC/SOC opera…" at bounding box center [562, 258] width 488 height 97
click at [759, 278] on body "Focused and motivated IT professional with hands-on experience in NOC/SOC opera…" at bounding box center [562, 259] width 464 height 74
drag, startPoint x: 757, startPoint y: 281, endPoint x: 267, endPoint y: 222, distance: 494.0
click at [318, 222] on html "Focused and motivated IT professional with hands-on experience in NOC/SOC opera…" at bounding box center [562, 258] width 488 height 97
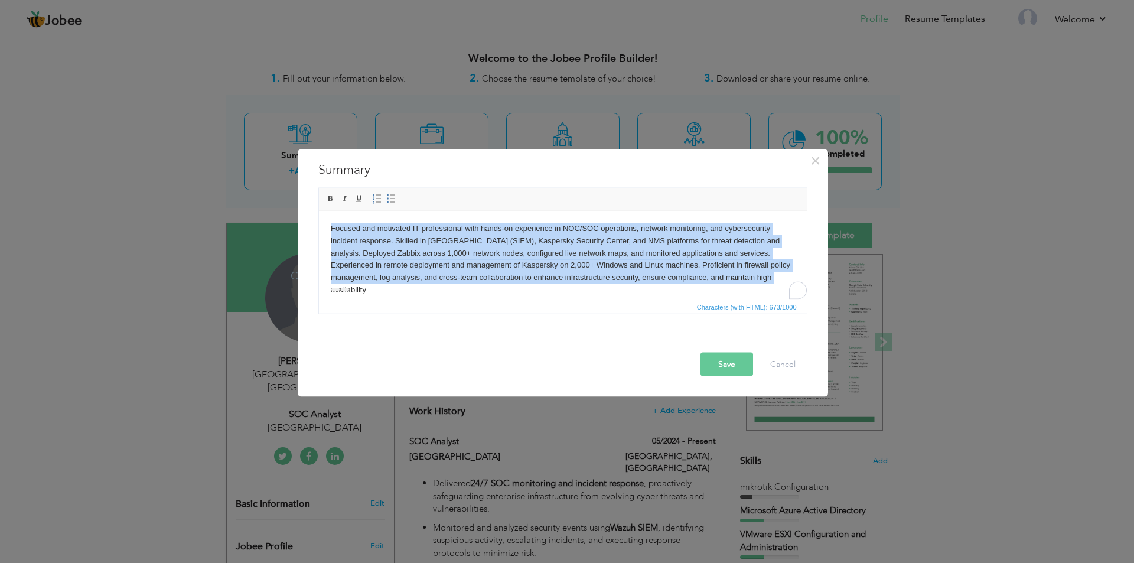
click at [749, 279] on body "Focused and motivated IT professional with hands-on experience in NOC/SOC opera…" at bounding box center [562, 259] width 464 height 74
drag, startPoint x: 752, startPoint y: 278, endPoint x: 97, endPoint y: 211, distance: 658.6
click at [318, 211] on html "Focused and motivated IT professional with hands-on experience in NOC/SOC opera…" at bounding box center [562, 258] width 488 height 97
paste body "To enrich screen reader interactions, please activate Accessibility in Grammarl…"
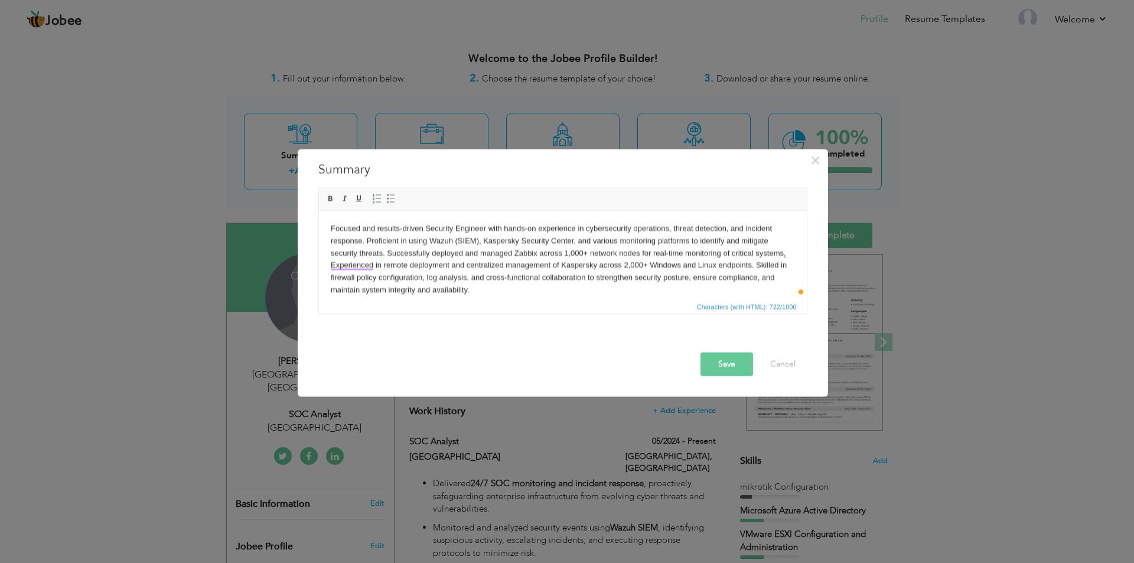
click at [711, 370] on button "Save" at bounding box center [727, 364] width 53 height 24
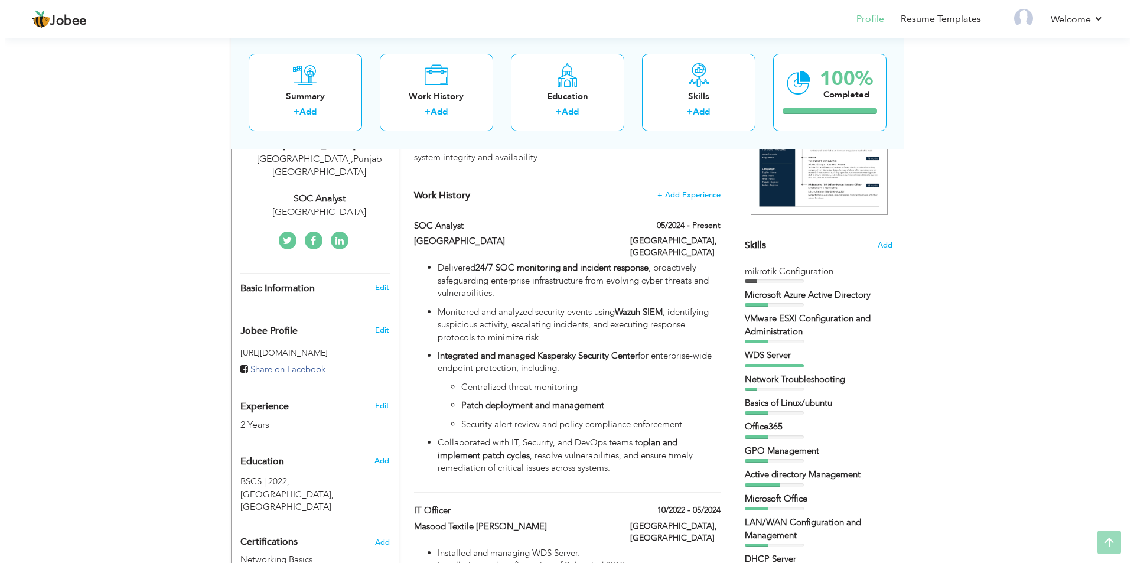
scroll to position [236, 0]
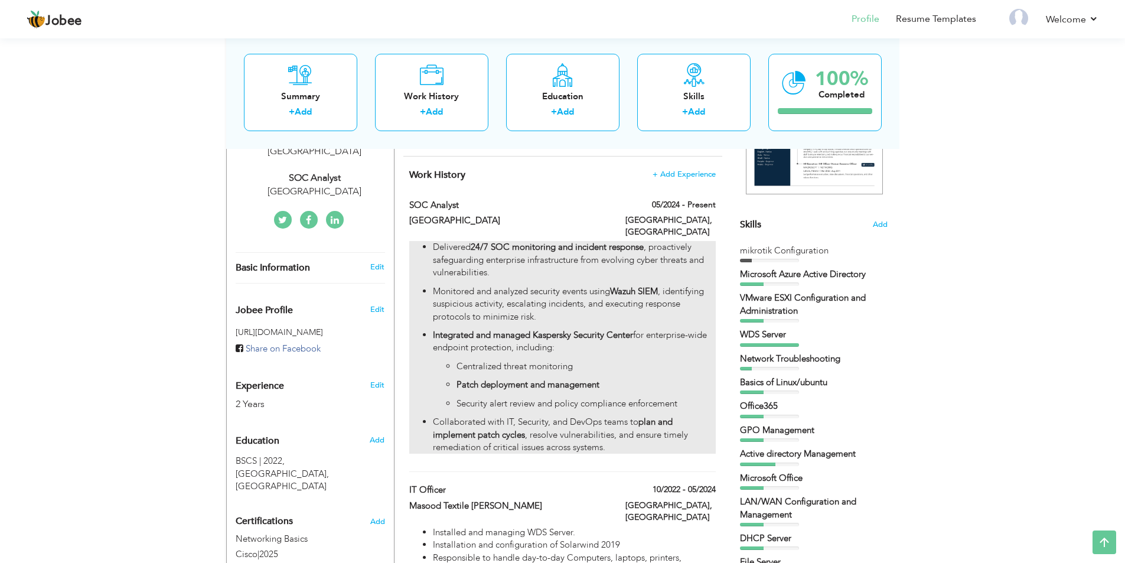
click at [430, 242] on ul "Delivered 24/7 SOC monitoring and incident response , proactively safeguarding …" at bounding box center [562, 347] width 306 height 213
type input "SOC Analyst"
type input "[GEOGRAPHIC_DATA]"
type input "05/2024"
type input "[GEOGRAPHIC_DATA]"
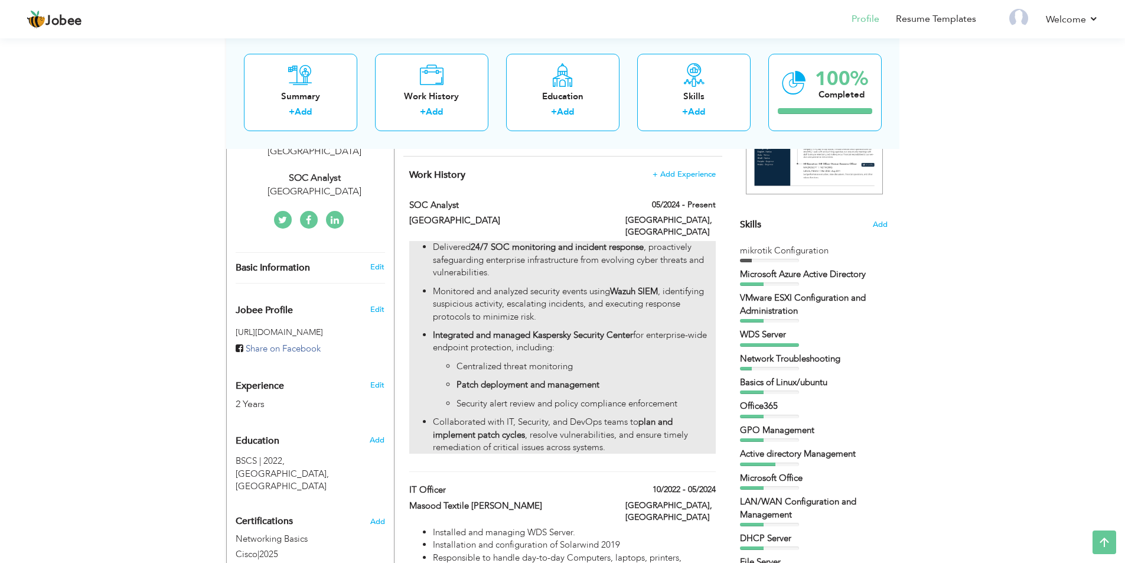
type input "[GEOGRAPHIC_DATA]"
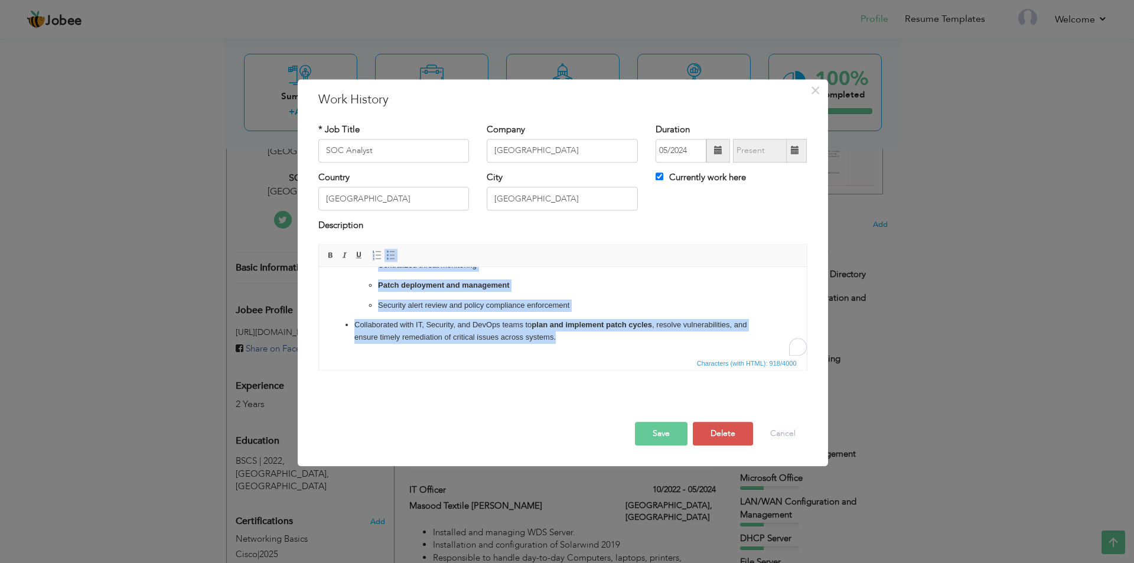
scroll to position [104, 0]
drag, startPoint x: 353, startPoint y: 284, endPoint x: 600, endPoint y: 387, distance: 267.7
click at [600, 356] on html "Delivered 24/7 SOC monitoring and incident response , proactively safeguarding …" at bounding box center [562, 259] width 488 height 193
copy ul "Delivered 24/7 SOC monitoring and incident response , proactively safeguarding …"
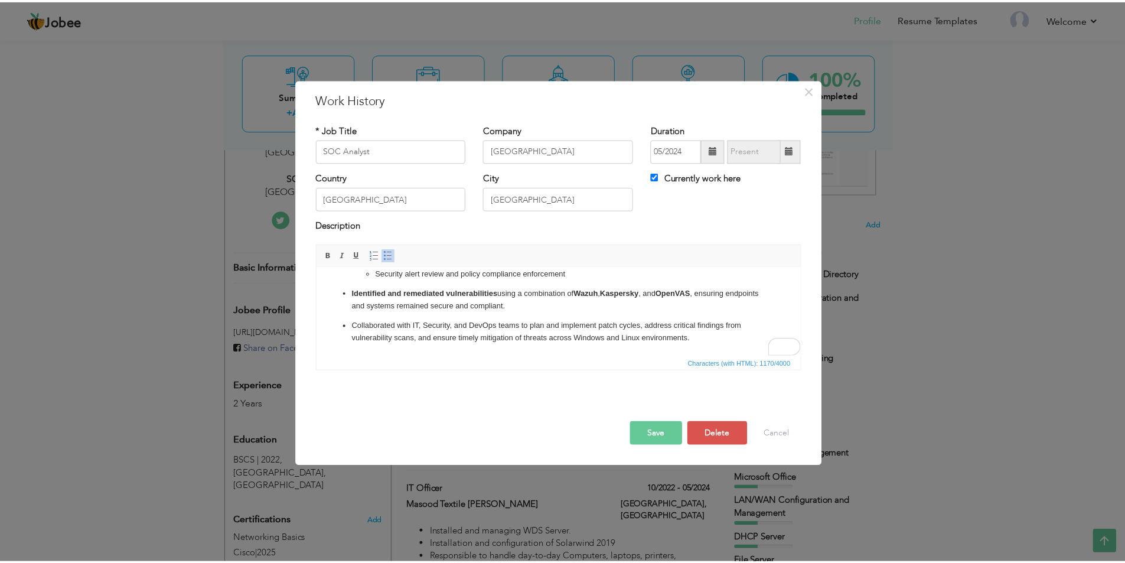
scroll to position [136, 0]
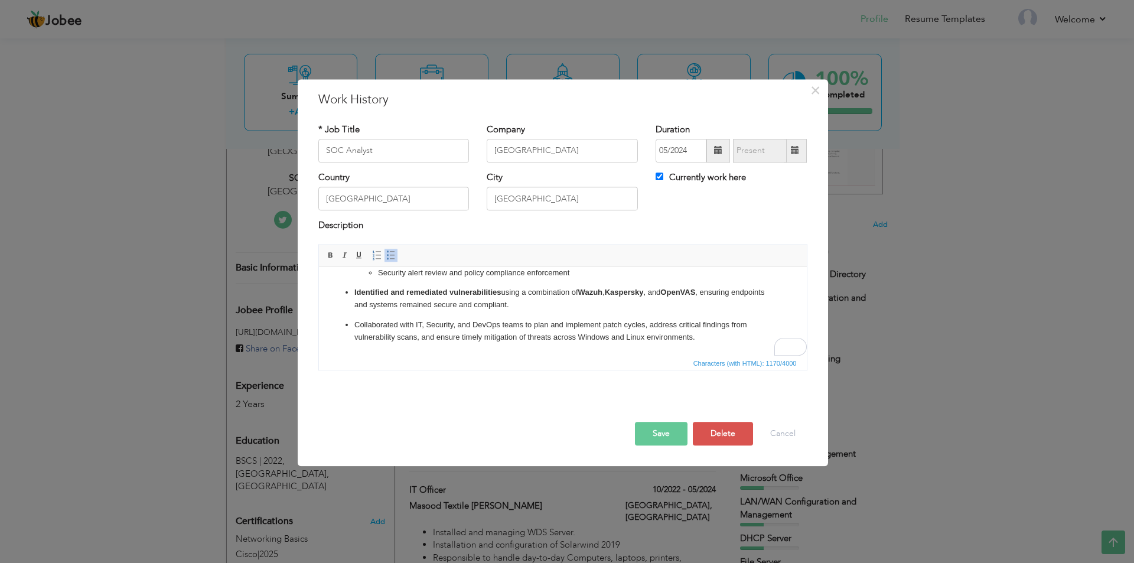
click at [656, 434] on button "Save" at bounding box center [661, 434] width 53 height 24
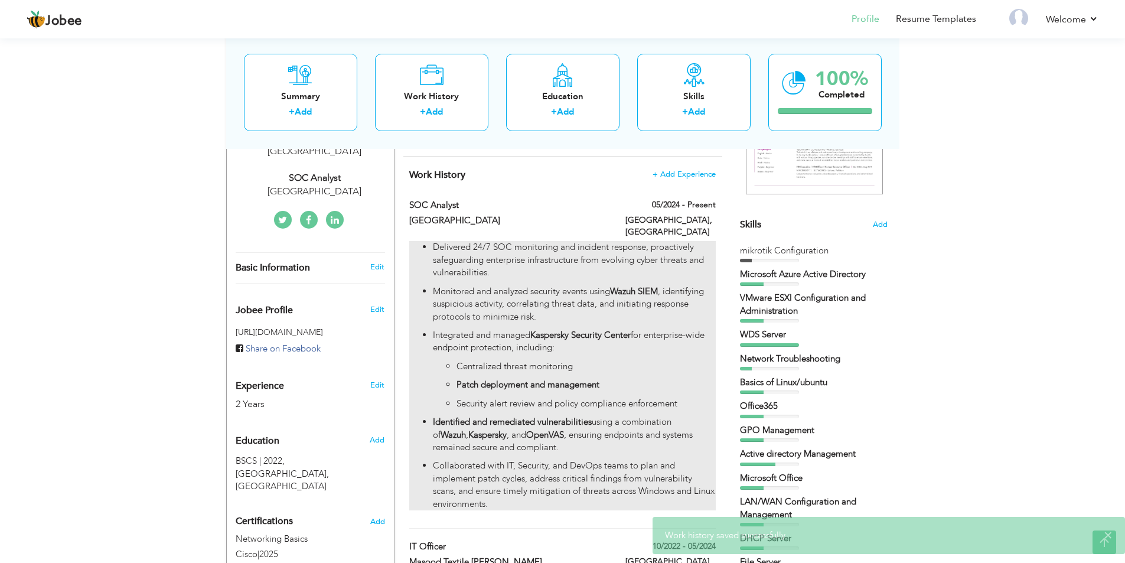
scroll to position [0, 0]
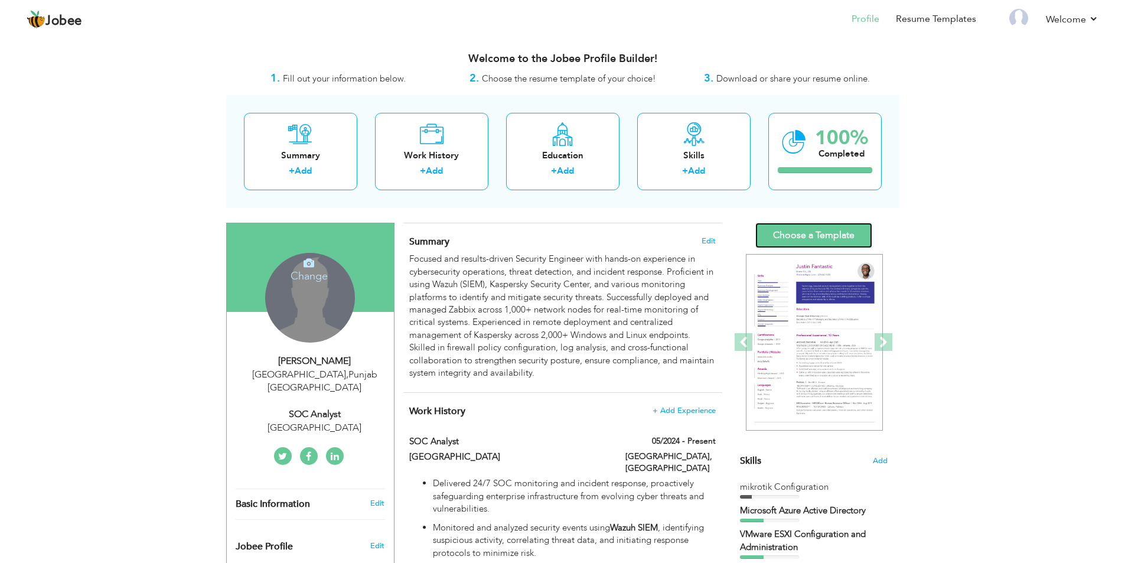
click at [822, 230] on link "Choose a Template" at bounding box center [814, 235] width 117 height 25
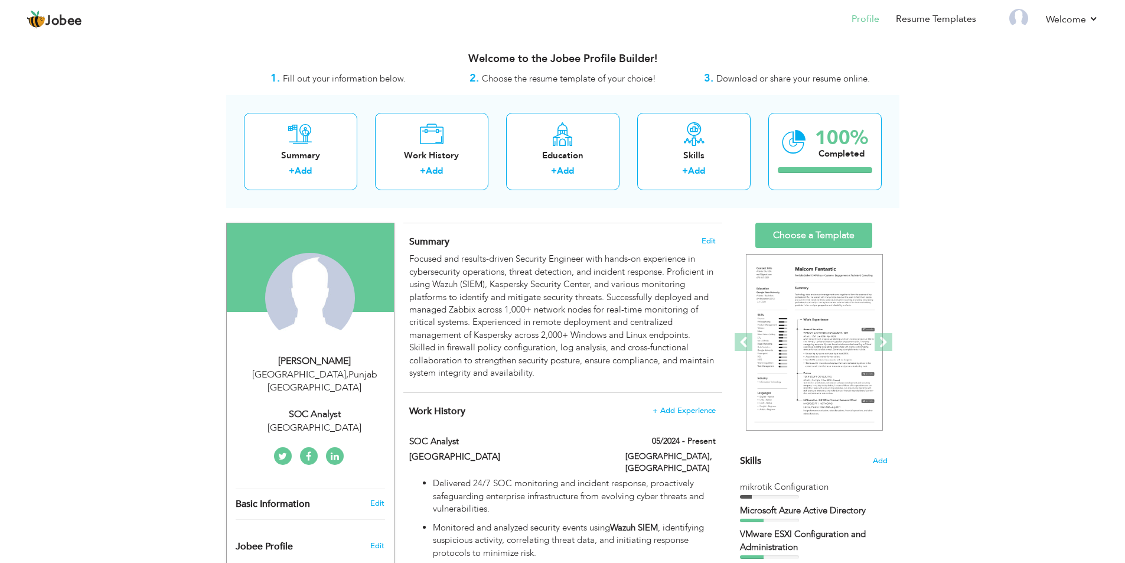
click at [316, 421] on div "University Of Lahore" at bounding box center [315, 428] width 158 height 14
select select "number:166"
select select "number:4"
type input "University Of Lahore"
type input "SOC Analyst"
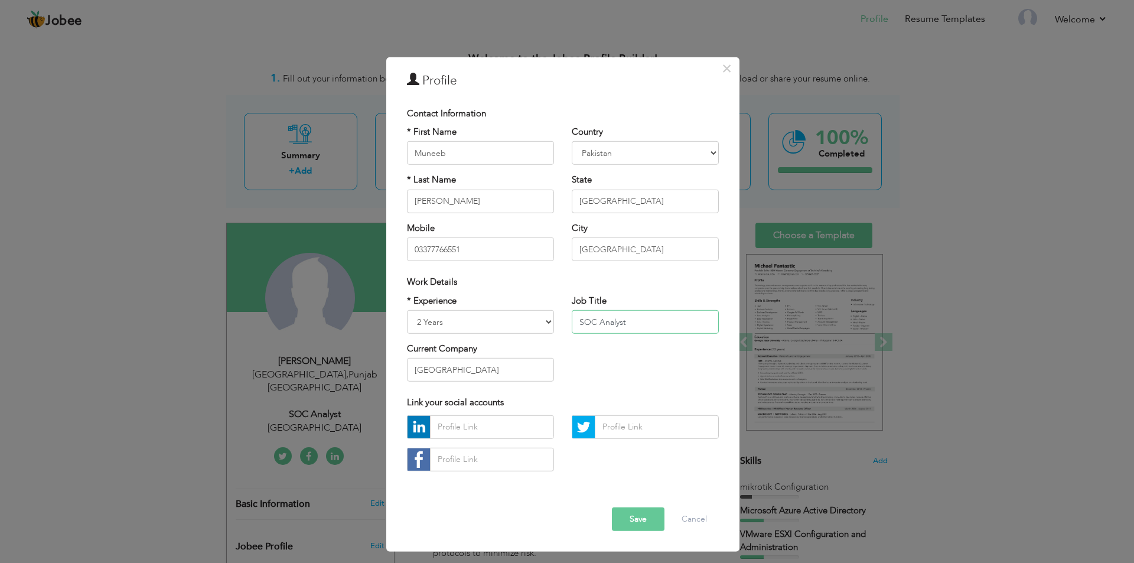
drag, startPoint x: 629, startPoint y: 320, endPoint x: 565, endPoint y: 318, distance: 64.4
click at [565, 318] on div "Job Title SOC Analyst" at bounding box center [645, 318] width 165 height 48
type input "Security Engineer"
click at [631, 515] on button "Save" at bounding box center [638, 519] width 53 height 24
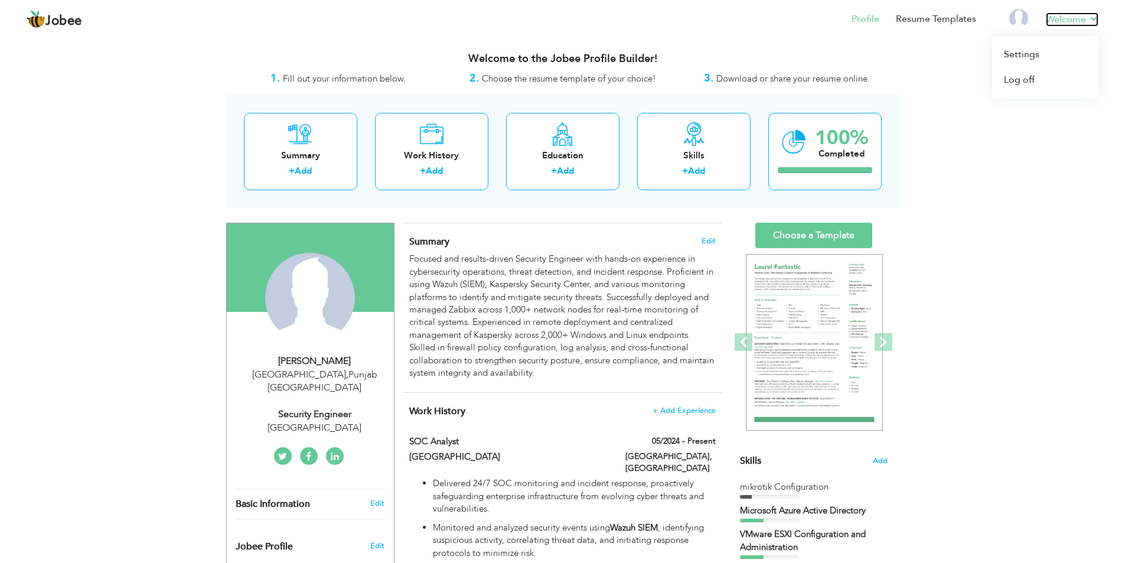
click at [1081, 20] on link "Welcome" at bounding box center [1072, 19] width 53 height 14
click at [782, 43] on div "Welcome to the Jobee Profile Builder!" at bounding box center [563, 56] width 674 height 30
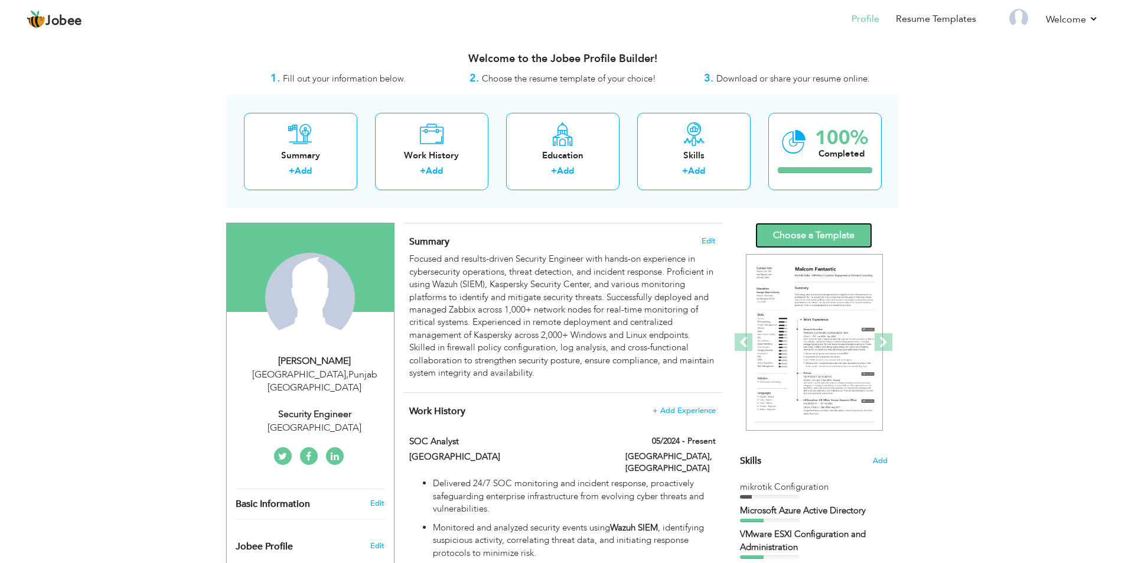
click at [802, 231] on link "Choose a Template" at bounding box center [814, 235] width 117 height 25
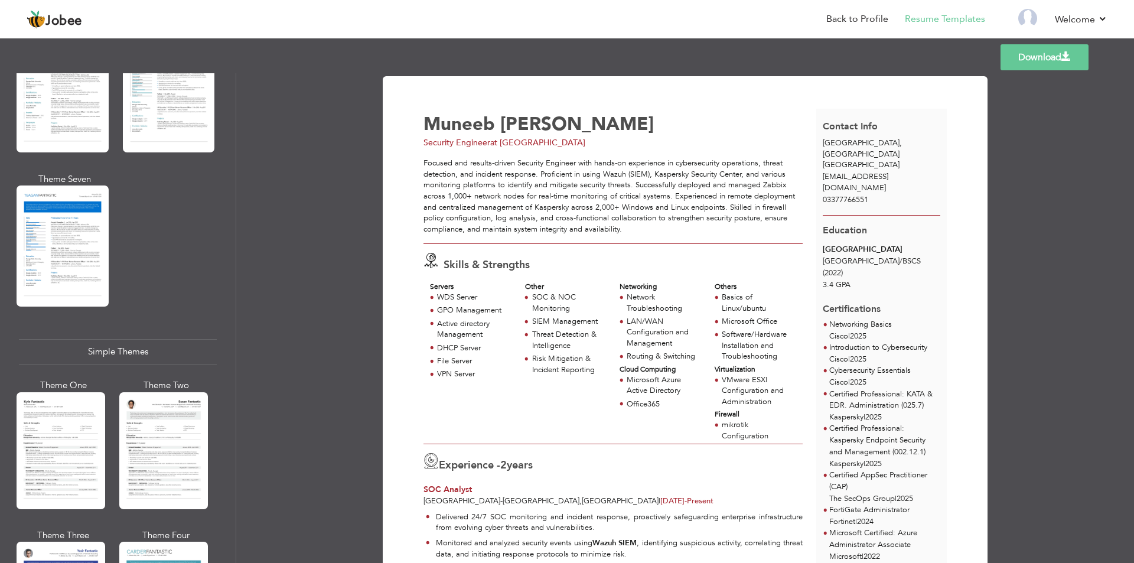
scroll to position [1831, 0]
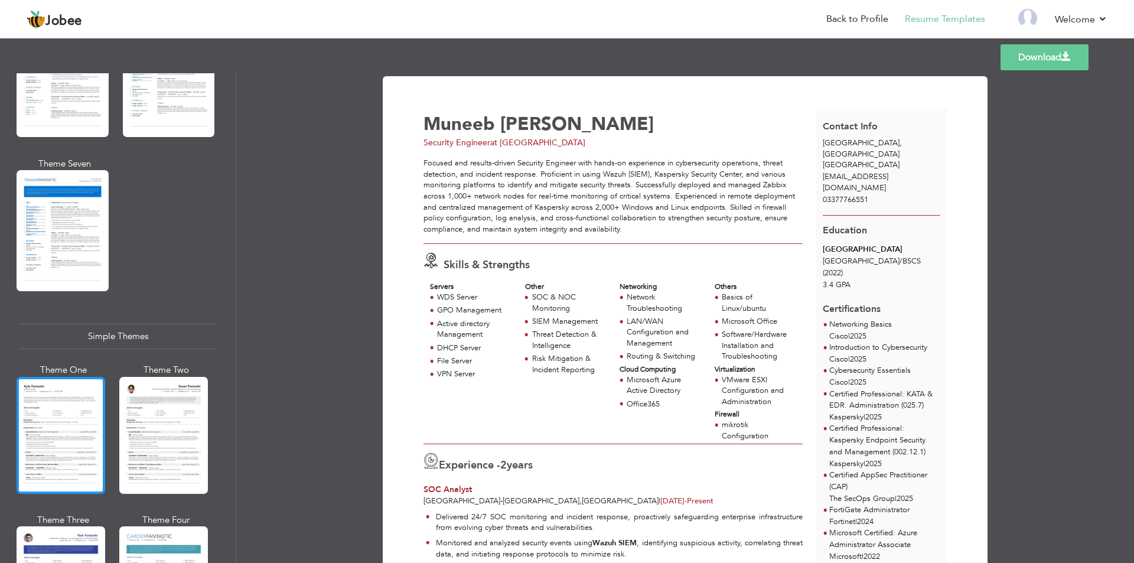
click at [63, 383] on div at bounding box center [61, 435] width 89 height 117
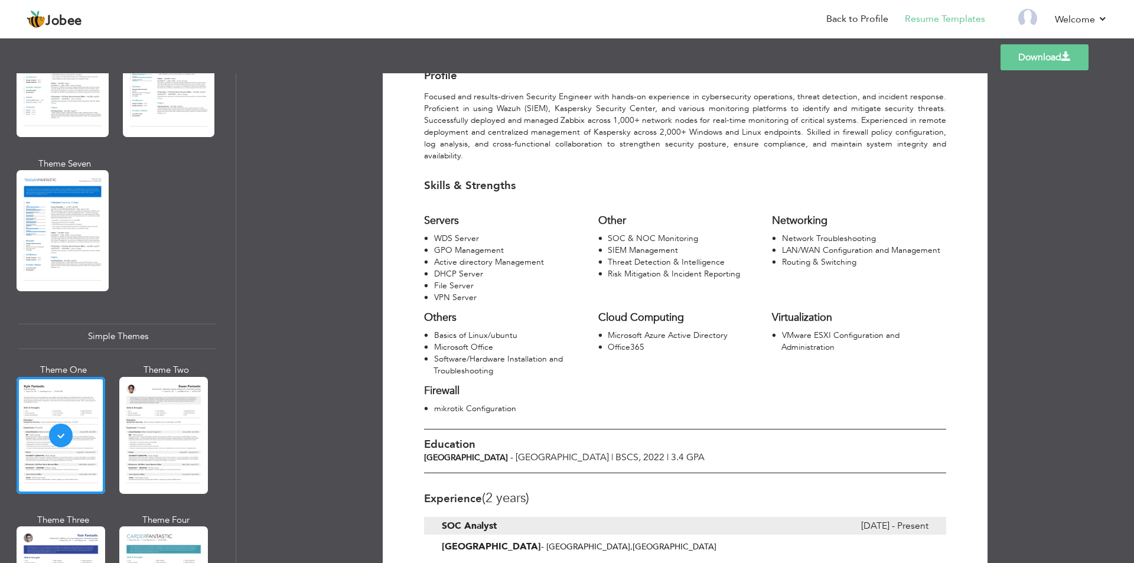
scroll to position [0, 0]
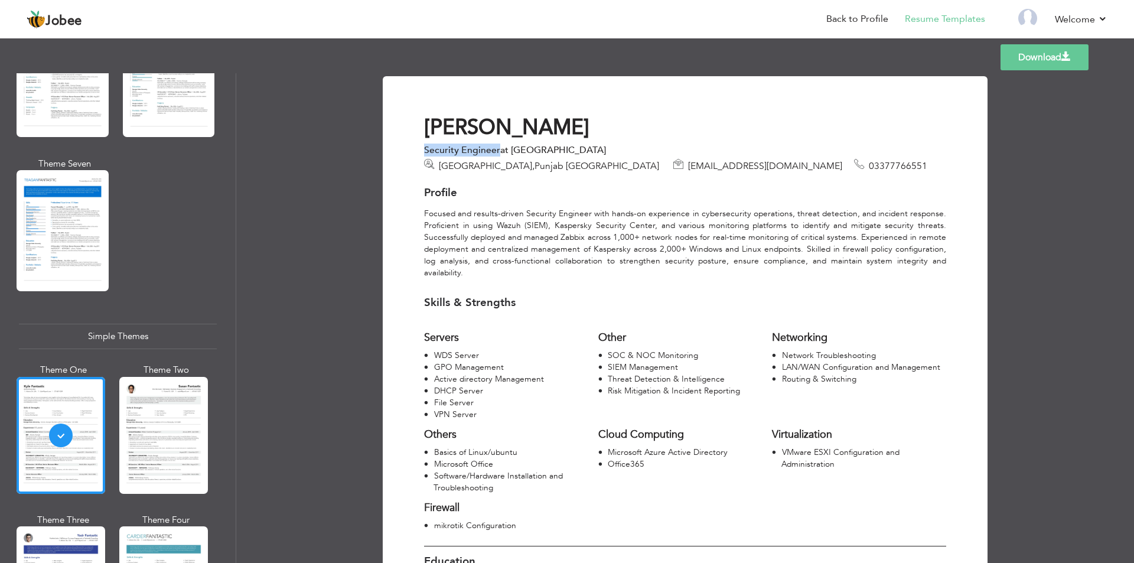
drag, startPoint x: 423, startPoint y: 151, endPoint x: 494, endPoint y: 149, distance: 71.5
click at [494, 149] on div "Security Engineer at [GEOGRAPHIC_DATA]" at bounding box center [685, 150] width 522 height 12
copy div "Security Engineer"
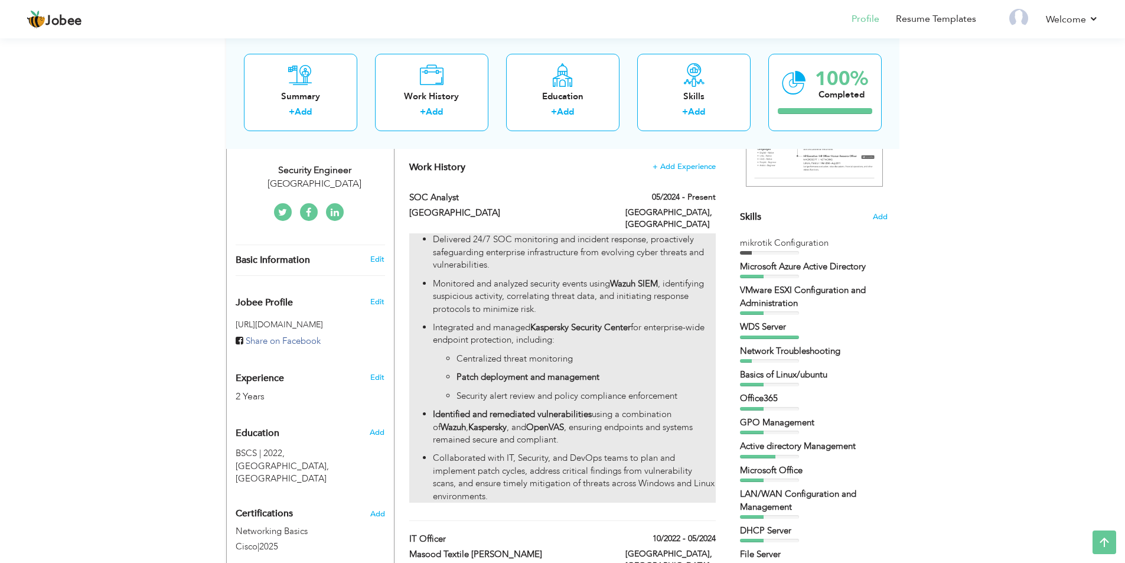
scroll to position [236, 0]
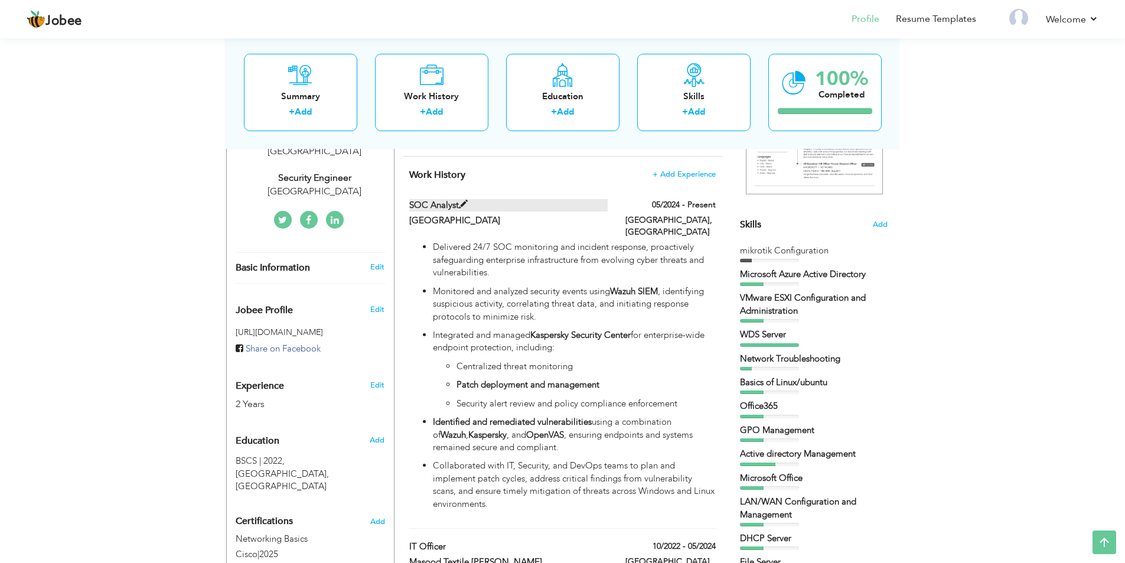
click at [431, 204] on label "SOC Analyst" at bounding box center [508, 205] width 199 height 12
type input "SOC Analyst"
type input "[GEOGRAPHIC_DATA]"
type input "05/2024"
type input "[GEOGRAPHIC_DATA]"
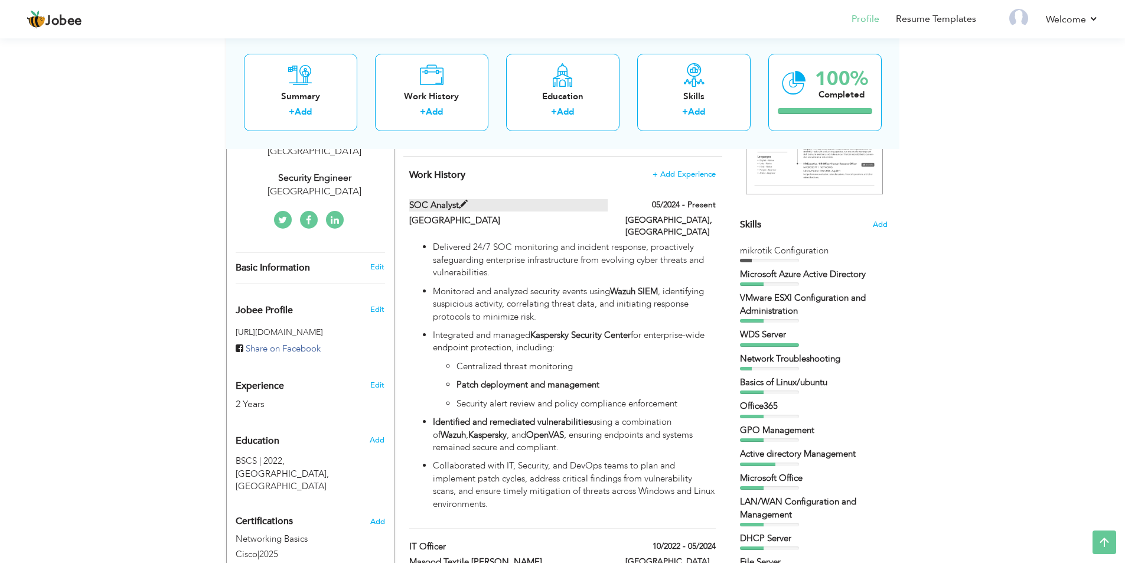
type input "[GEOGRAPHIC_DATA]"
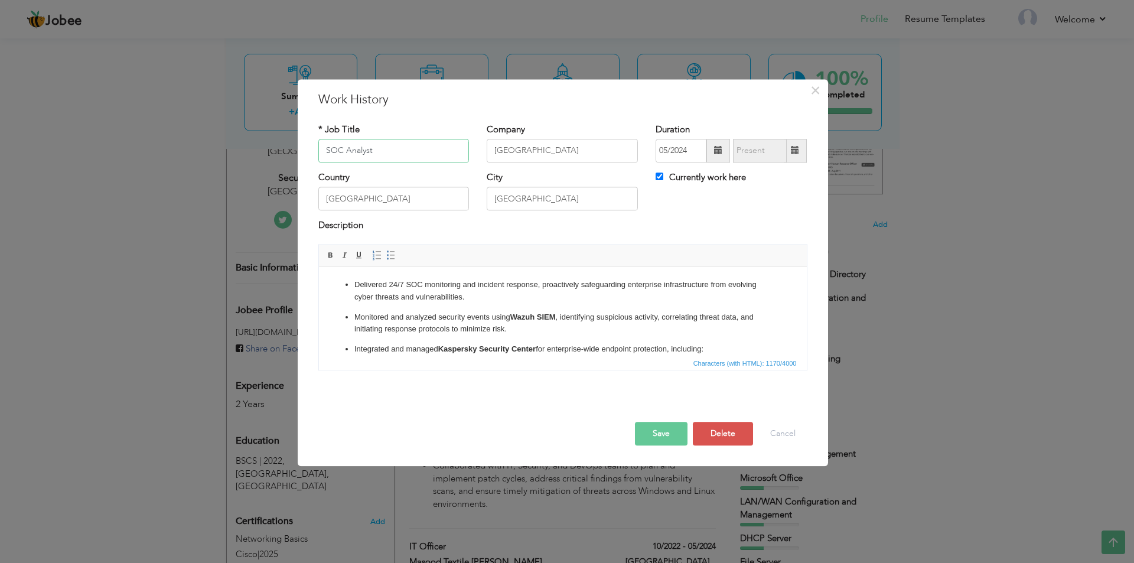
drag, startPoint x: 346, startPoint y: 154, endPoint x: 205, endPoint y: 133, distance: 142.7
click at [188, 133] on div "× Work History * Job Title SOC Analyst Company [GEOGRAPHIC_DATA] City" at bounding box center [567, 281] width 1134 height 563
paste input "ecurity Engineer"
type input "Security Engineer"
click at [669, 434] on button "Save" at bounding box center [661, 434] width 53 height 24
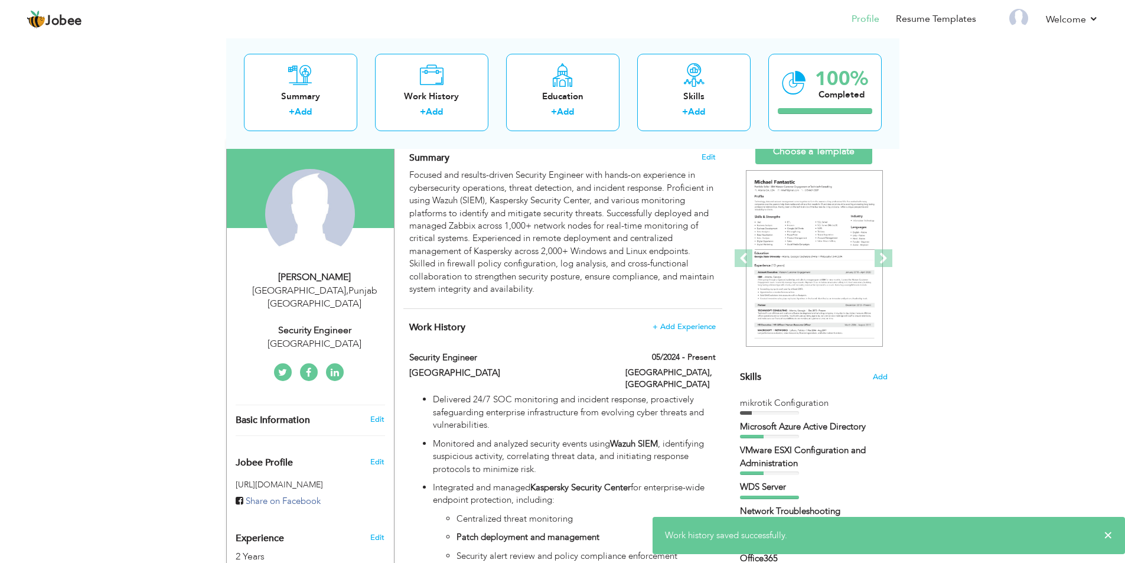
scroll to position [0, 0]
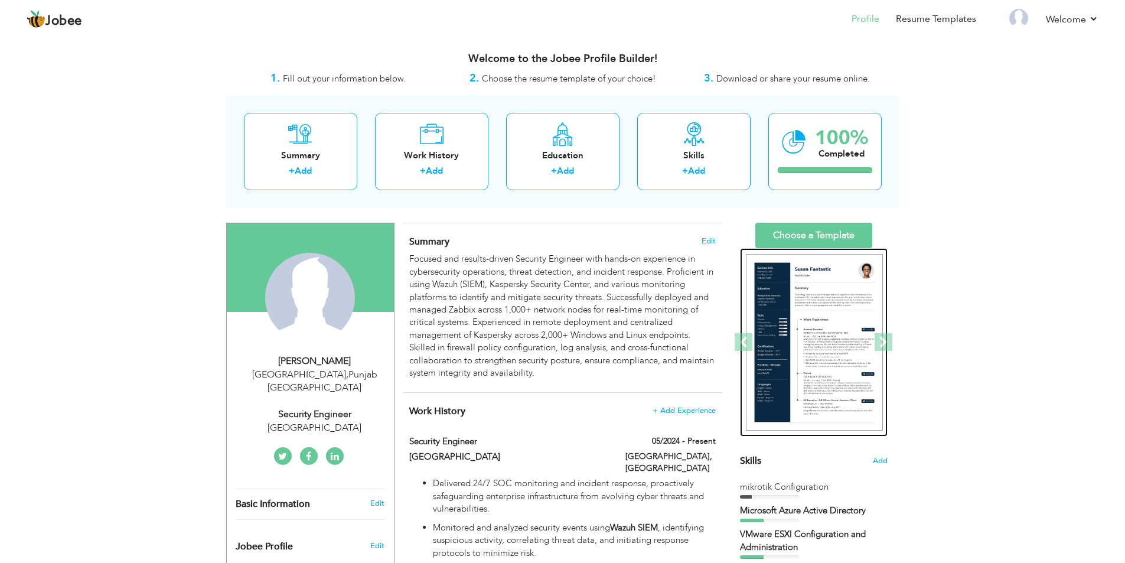
click at [809, 278] on img at bounding box center [814, 342] width 137 height 177
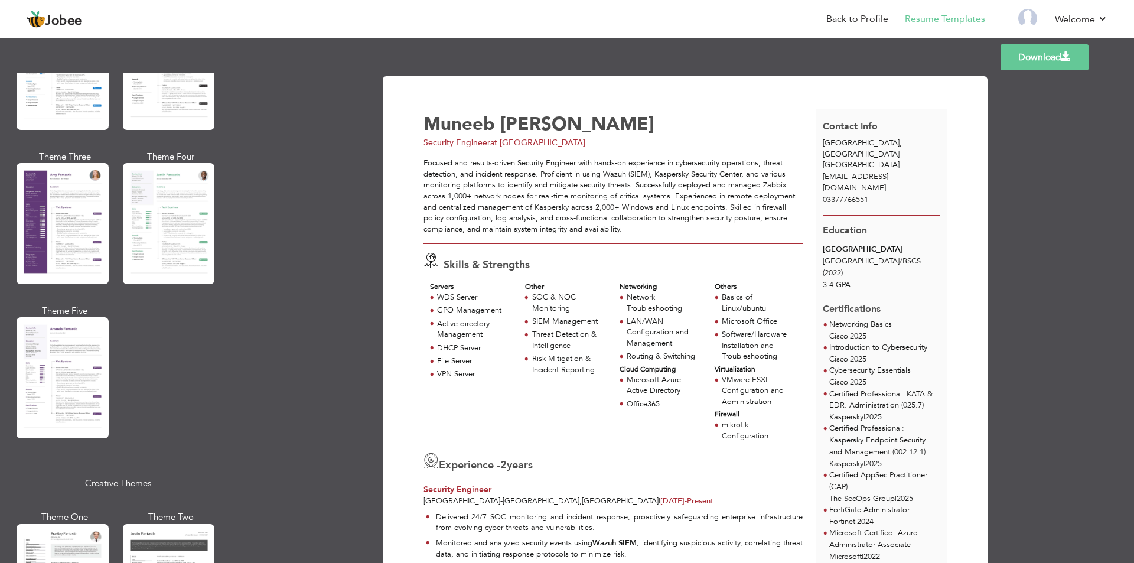
scroll to position [1182, 0]
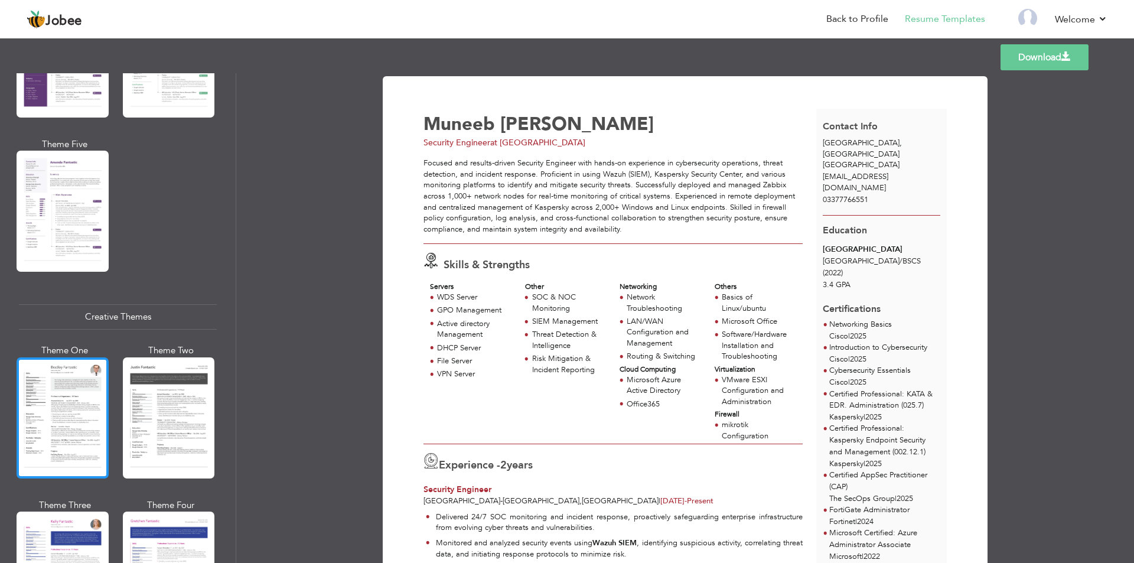
click at [54, 406] on div at bounding box center [63, 417] width 92 height 121
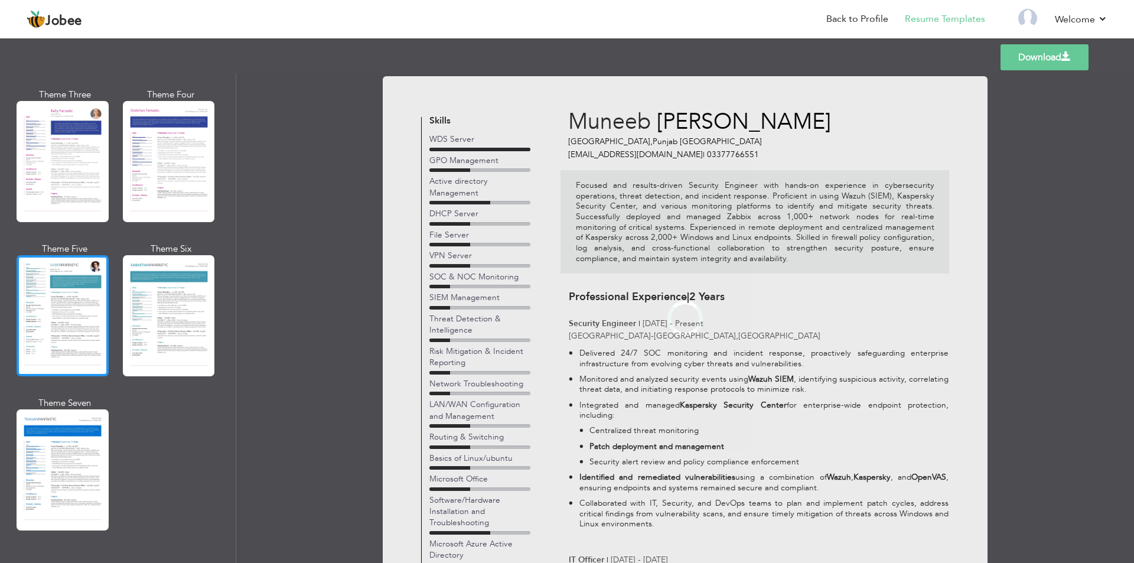
scroll to position [1713, 0]
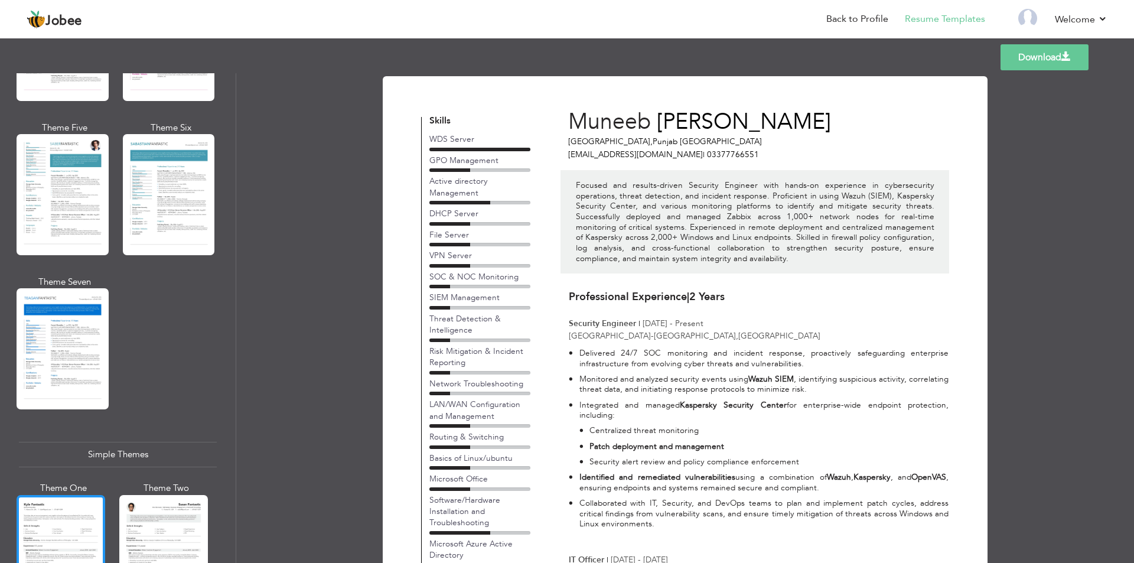
click at [61, 518] on div at bounding box center [61, 553] width 89 height 117
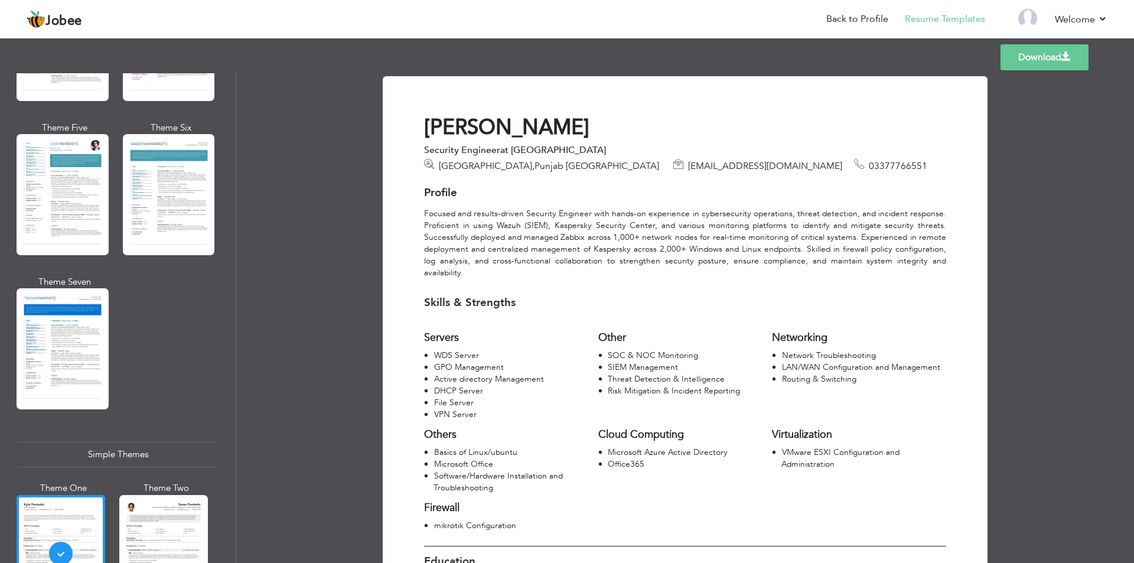
click at [1046, 58] on link "Download" at bounding box center [1045, 57] width 88 height 26
